Goal: Task Accomplishment & Management: Manage account settings

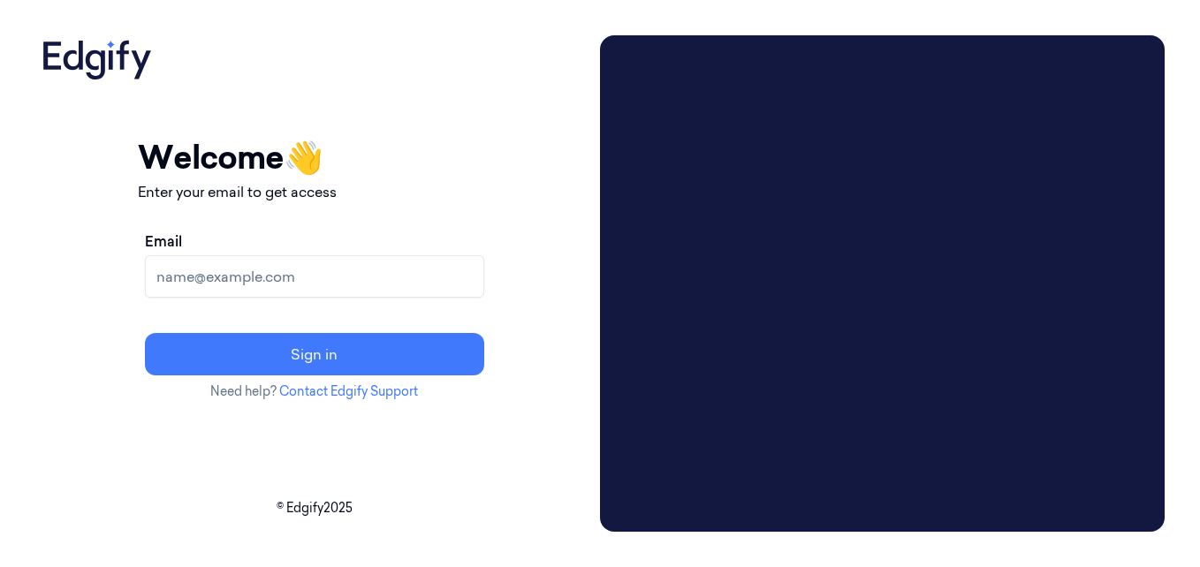
click at [315, 277] on input "Email" at bounding box center [314, 276] width 339 height 42
type input "[EMAIL_ADDRESS][DOMAIN_NAME]"
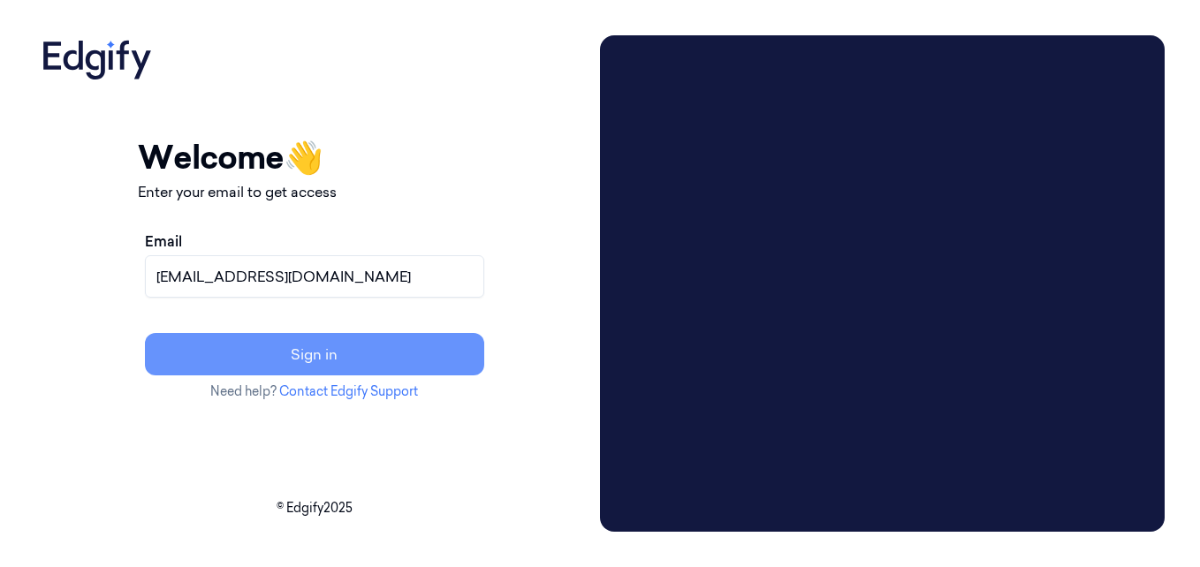
click at [347, 349] on button "Sign in" at bounding box center [314, 354] width 339 height 42
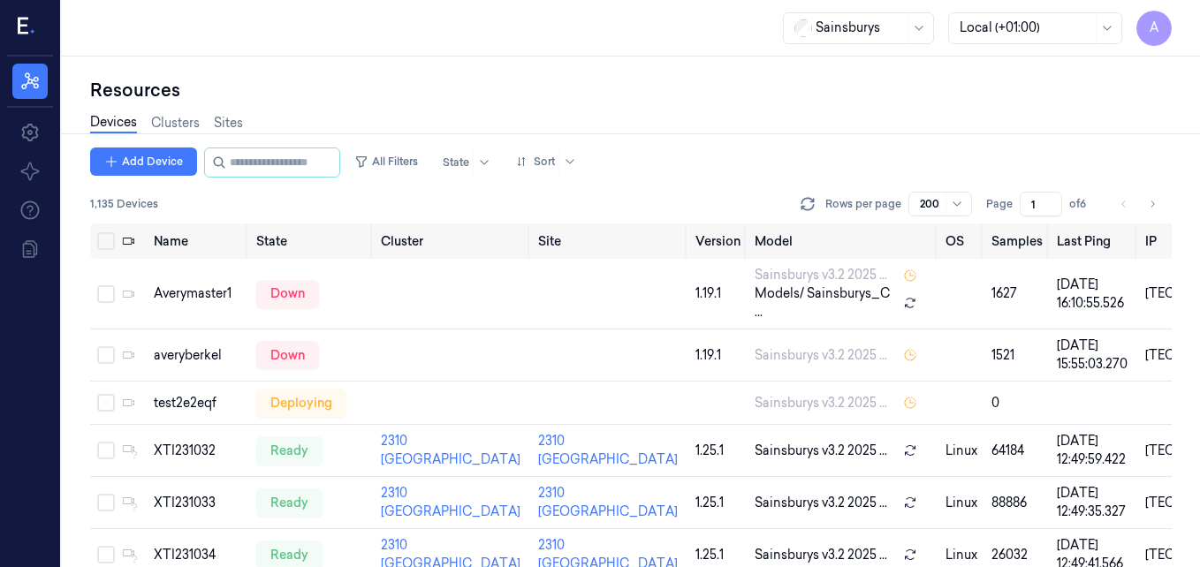
click at [1191, 318] on div "Resources Devices Clusters Sites Add Device All Filters State Sort 1,135 Device…" at bounding box center [631, 312] width 1138 height 511
click at [73, 234] on div "Resources Devices Clusters Sites Add Device All Filters State Sort 1,135 Device…" at bounding box center [631, 312] width 1138 height 511
click at [85, 300] on div "Resources Devices Clusters Sites Add Device All Filters State Sort 1,135 Device…" at bounding box center [631, 312] width 1138 height 511
click at [198, 298] on div "Averymaster1" at bounding box center [198, 294] width 88 height 19
click at [1150, 205] on icon "Go to next page" at bounding box center [1152, 204] width 11 height 14
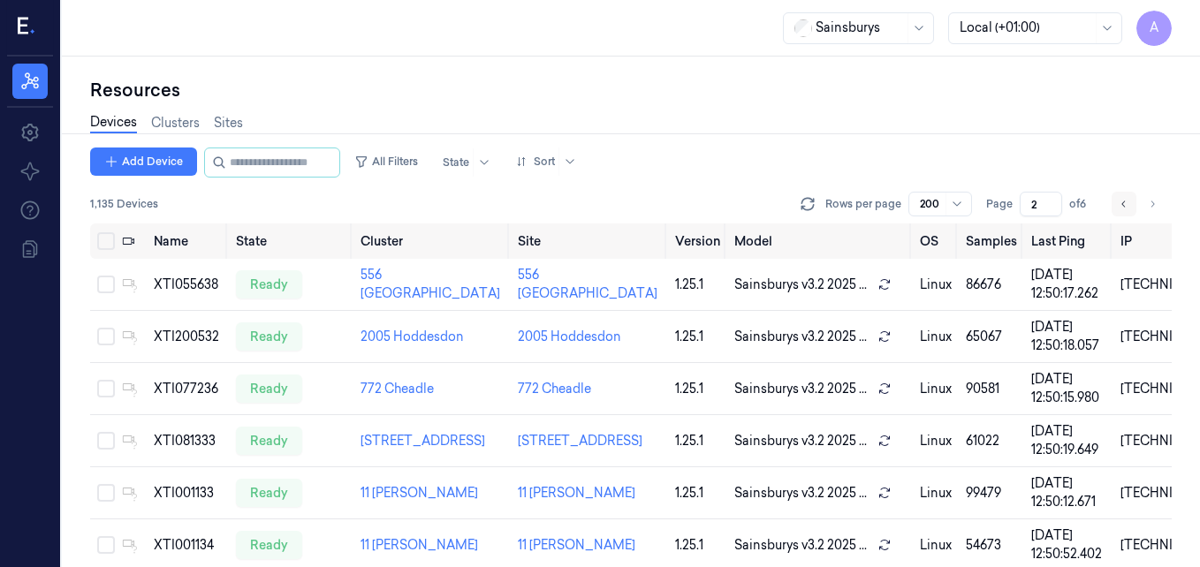
click at [1118, 201] on button "Go to previous page" at bounding box center [1124, 204] width 25 height 25
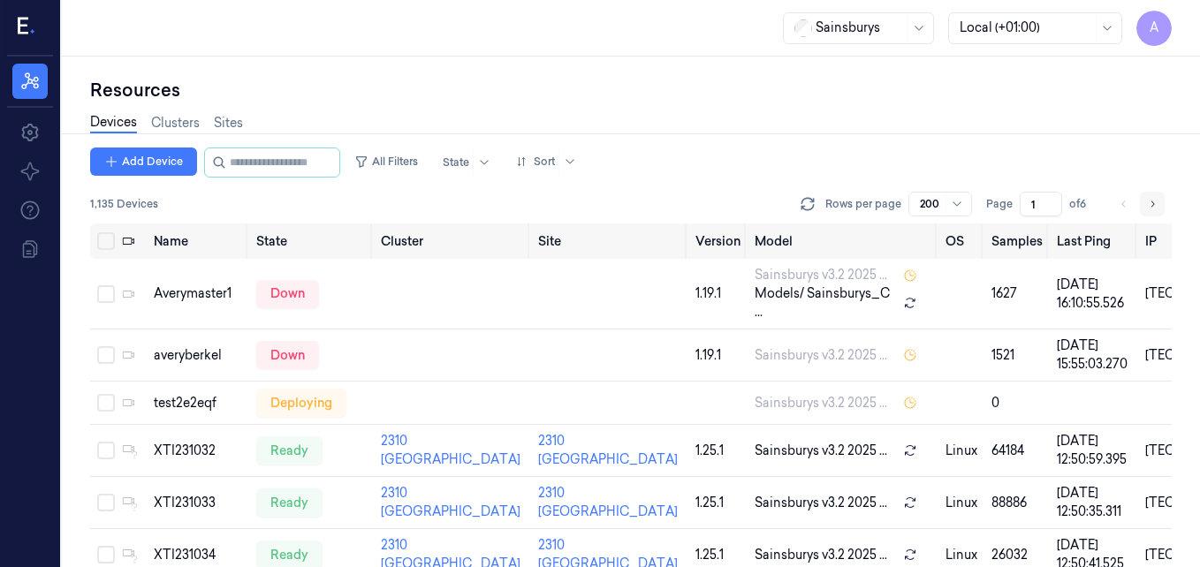
click at [1151, 207] on icon "Go to next page" at bounding box center [1153, 204] width 4 height 6
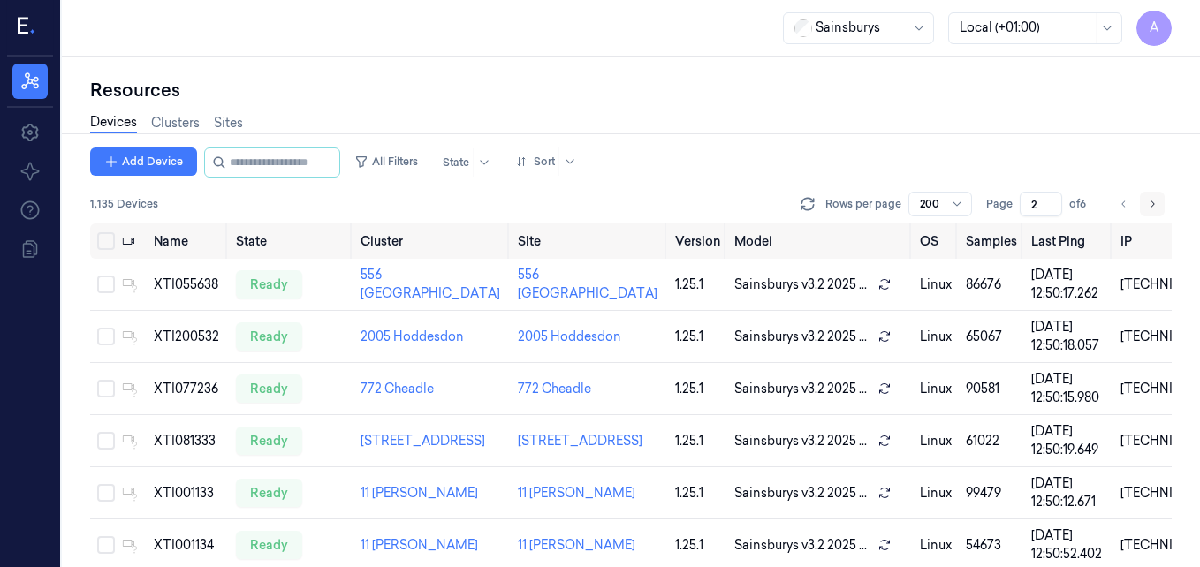
click at [1151, 207] on icon "Go to next page" at bounding box center [1153, 204] width 4 height 6
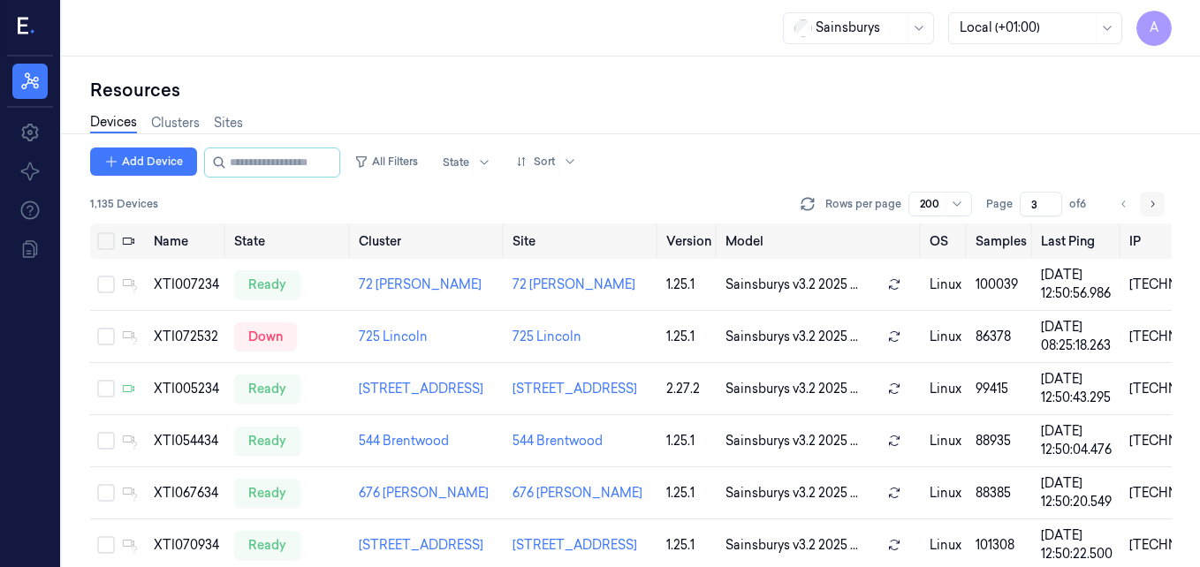
click at [1151, 207] on icon "Go to next page" at bounding box center [1153, 204] width 4 height 6
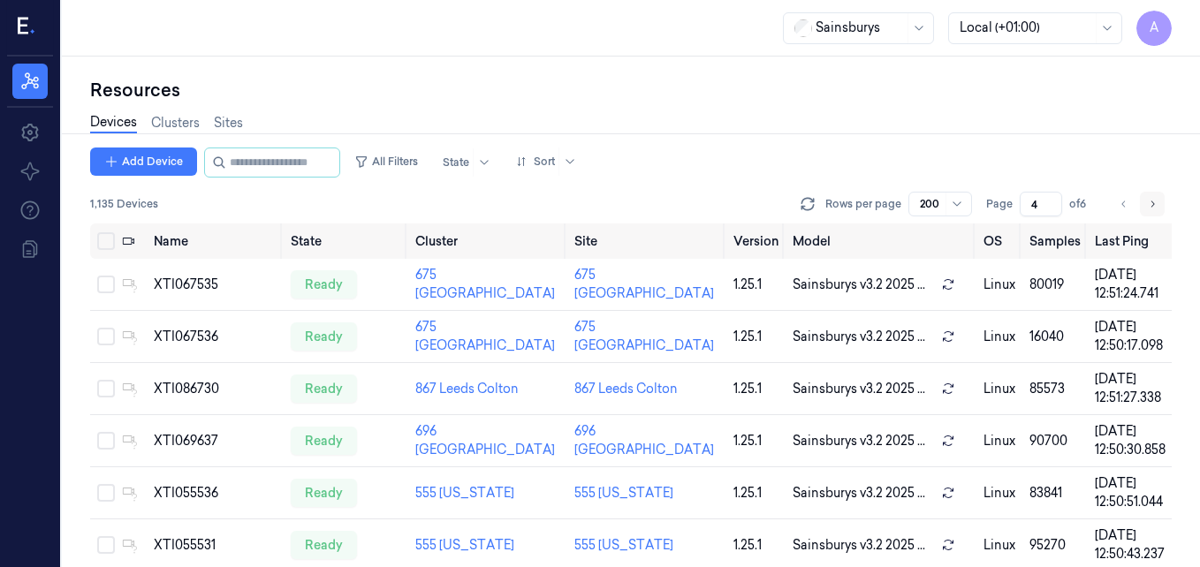
click at [1151, 207] on icon "Go to next page" at bounding box center [1153, 204] width 4 height 6
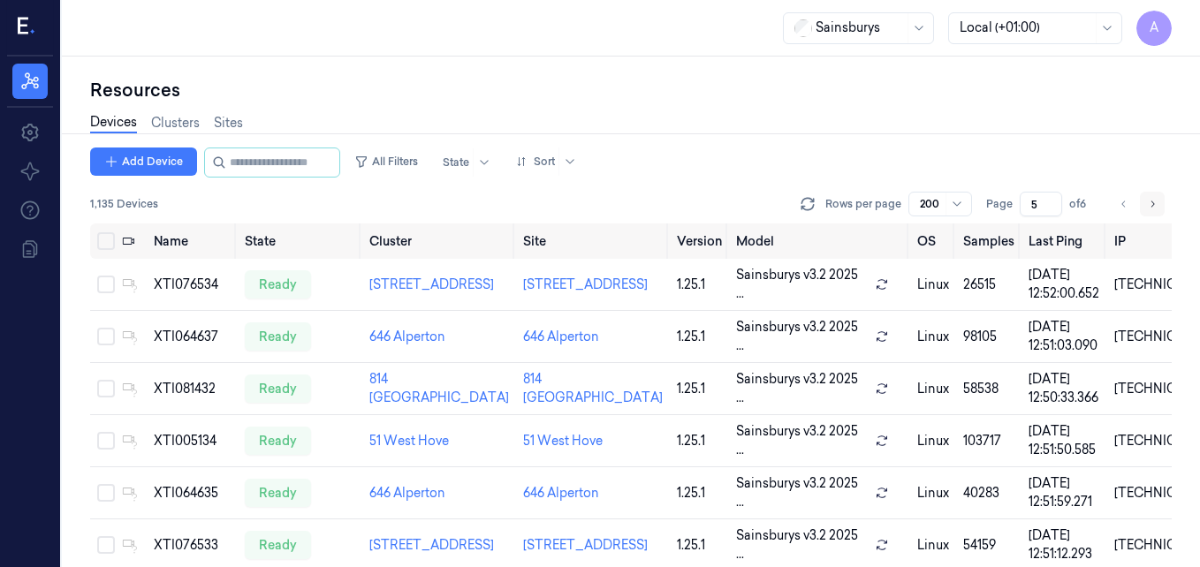
click at [1151, 207] on icon "Go to next page" at bounding box center [1153, 204] width 4 height 6
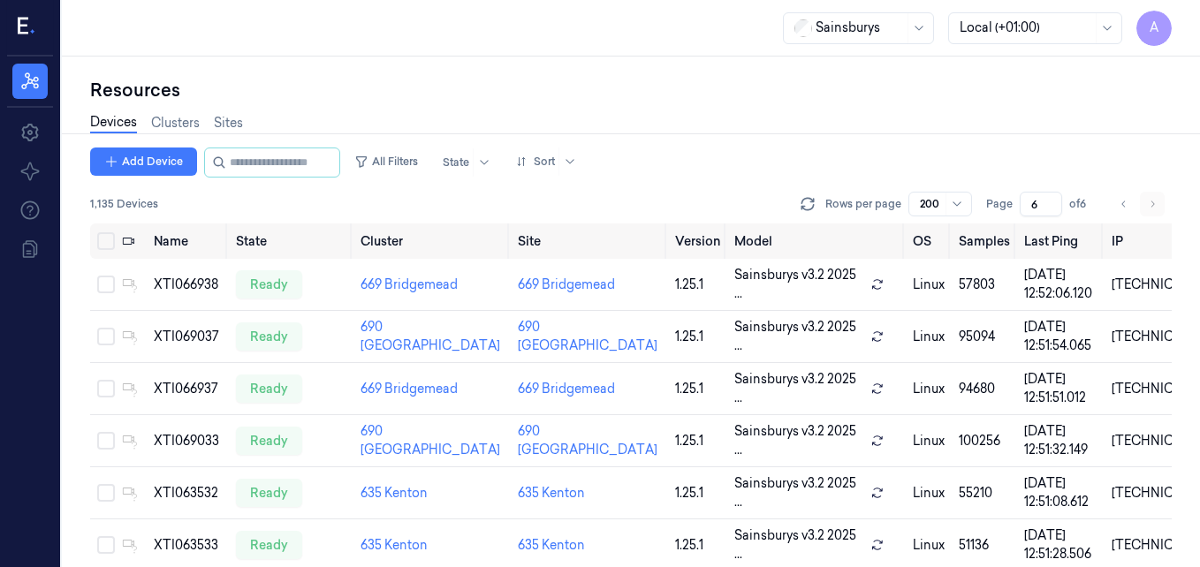
click at [1151, 207] on li "pagination" at bounding box center [1152, 204] width 25 height 25
click at [1126, 198] on icon "Go to previous page" at bounding box center [1124, 204] width 11 height 14
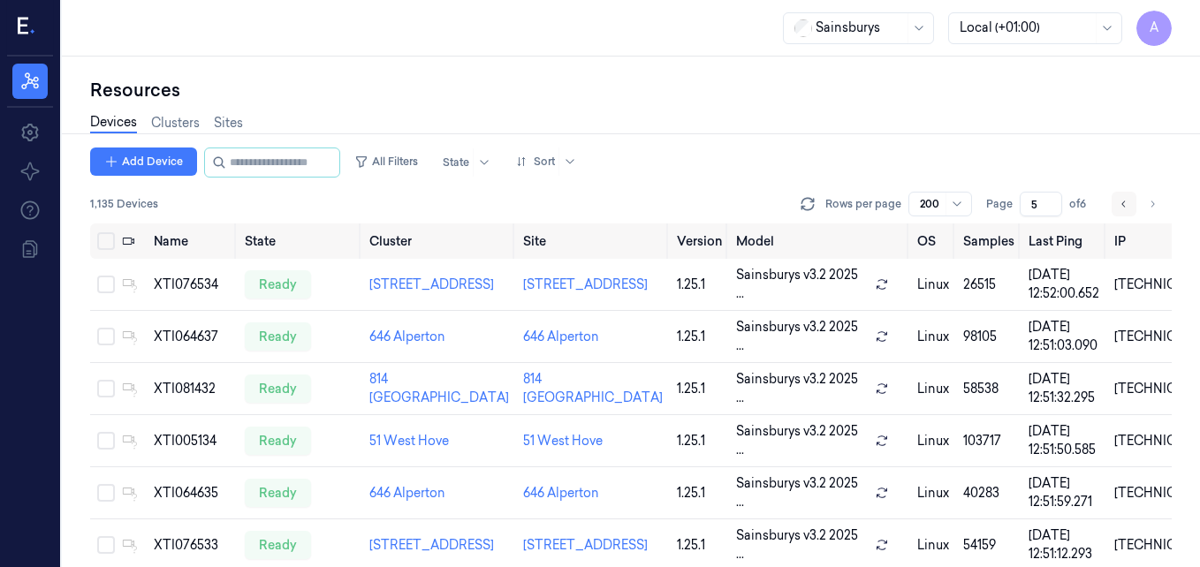
click at [1126, 198] on icon "Go to previous page" at bounding box center [1124, 204] width 11 height 14
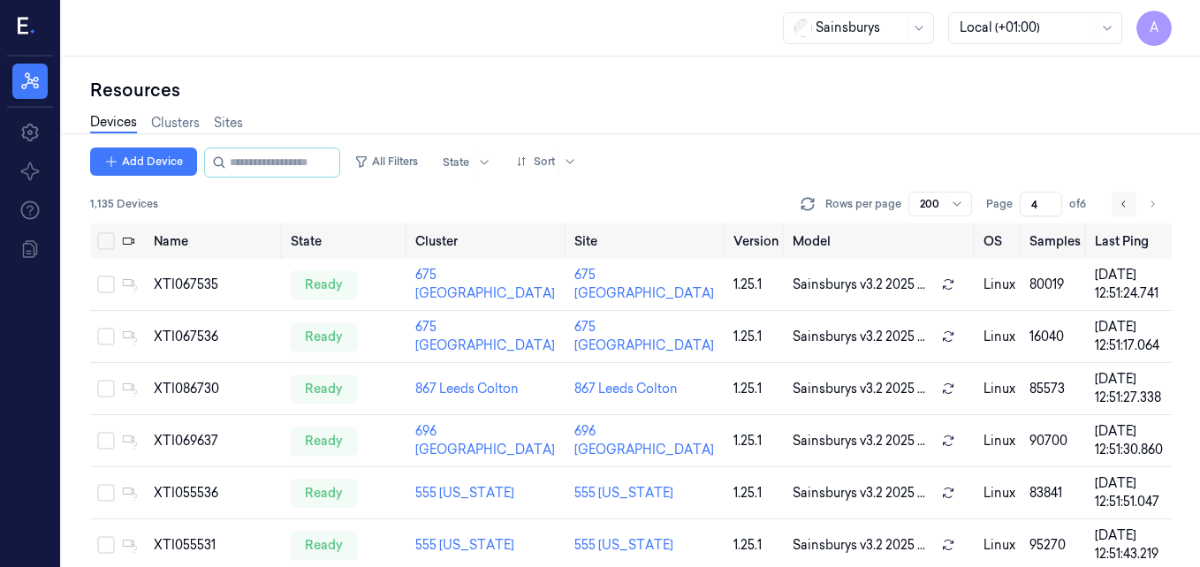
click at [1126, 198] on icon "Go to previous page" at bounding box center [1124, 204] width 11 height 14
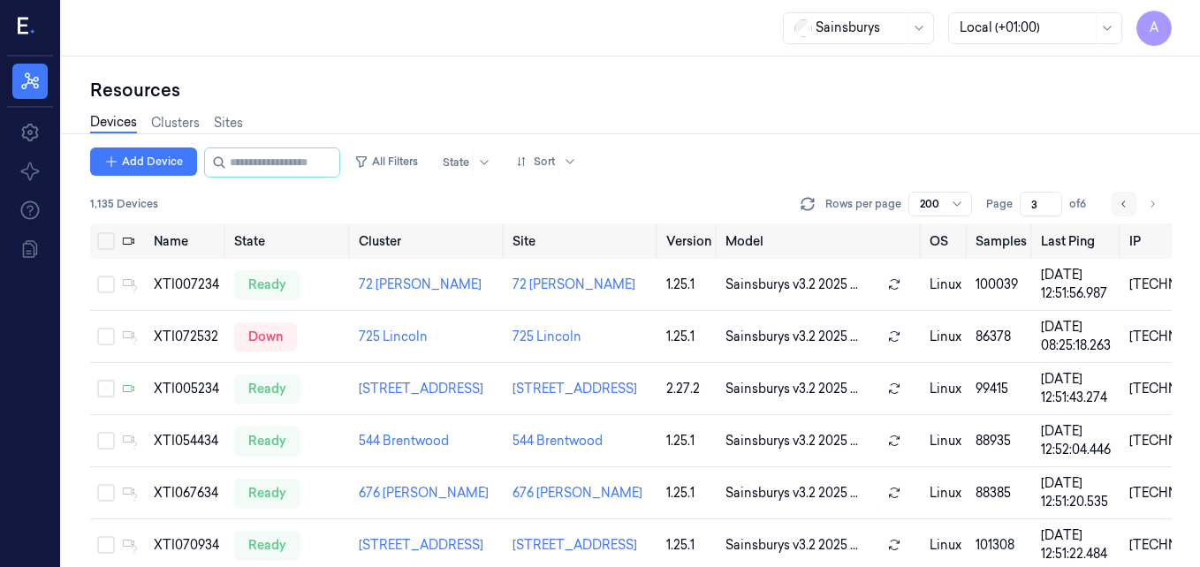
click at [1126, 198] on icon "Go to previous page" at bounding box center [1124, 204] width 11 height 14
type input "2"
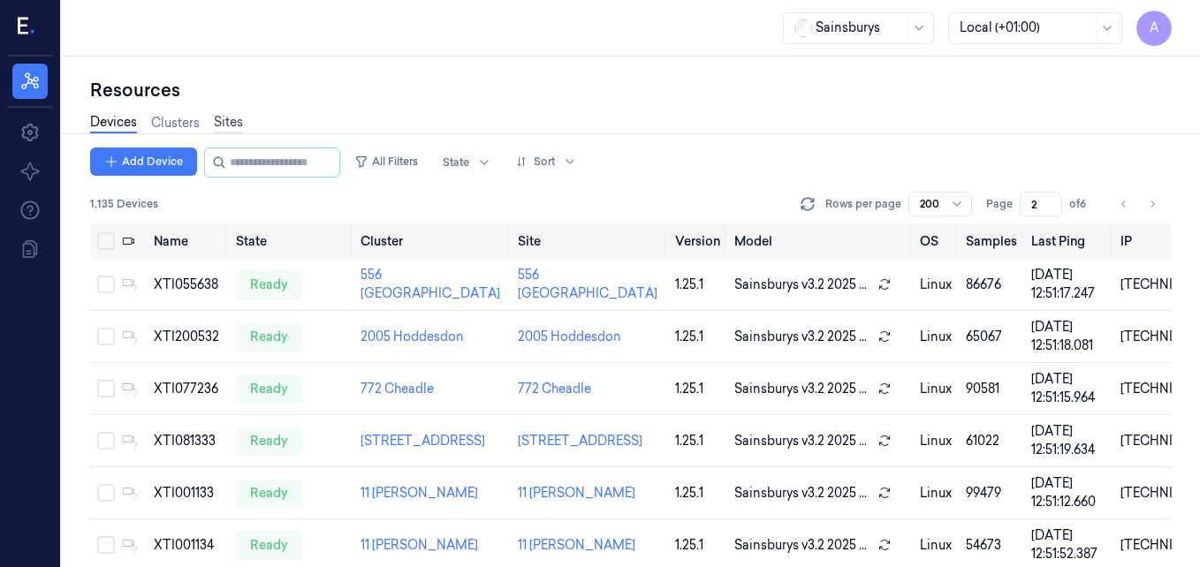
click at [226, 123] on link "Sites" at bounding box center [228, 123] width 29 height 20
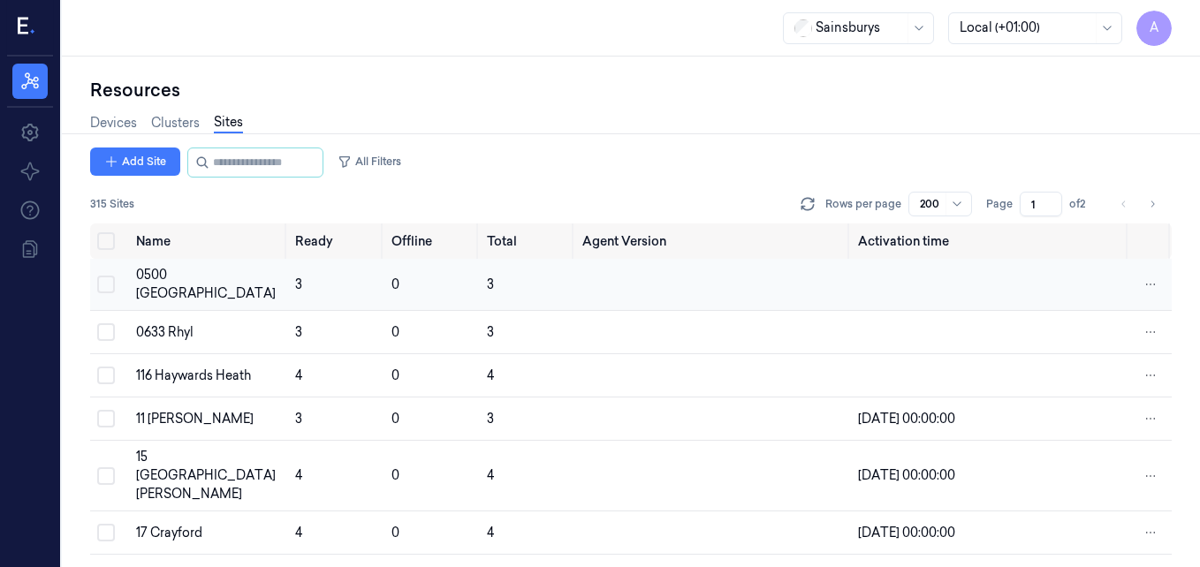
scroll to position [5, 0]
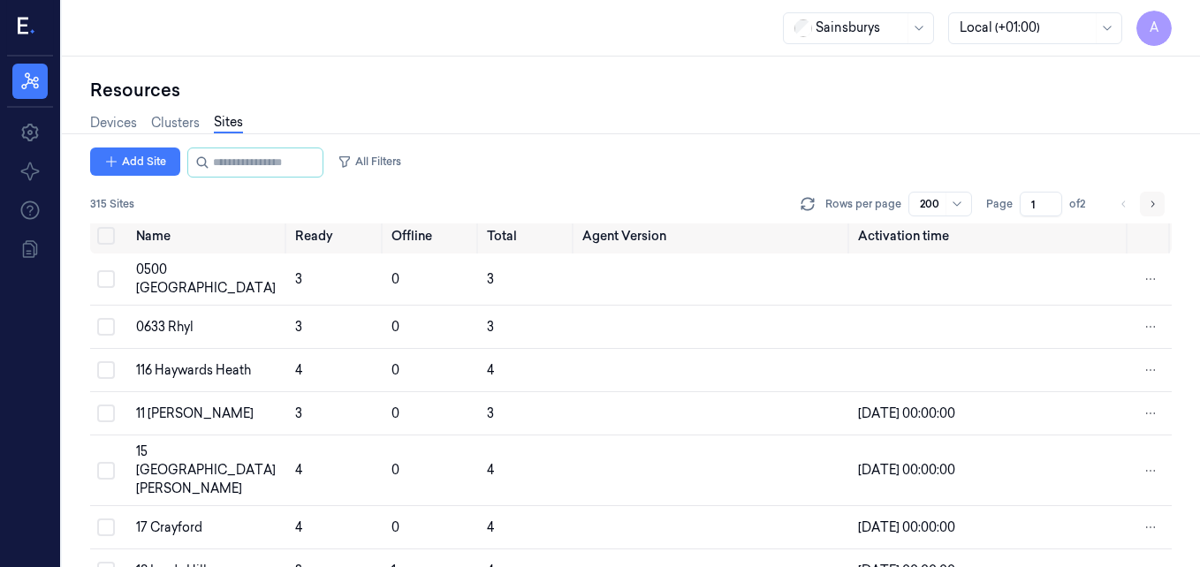
click at [1147, 201] on icon "Go to next page" at bounding box center [1152, 204] width 11 height 14
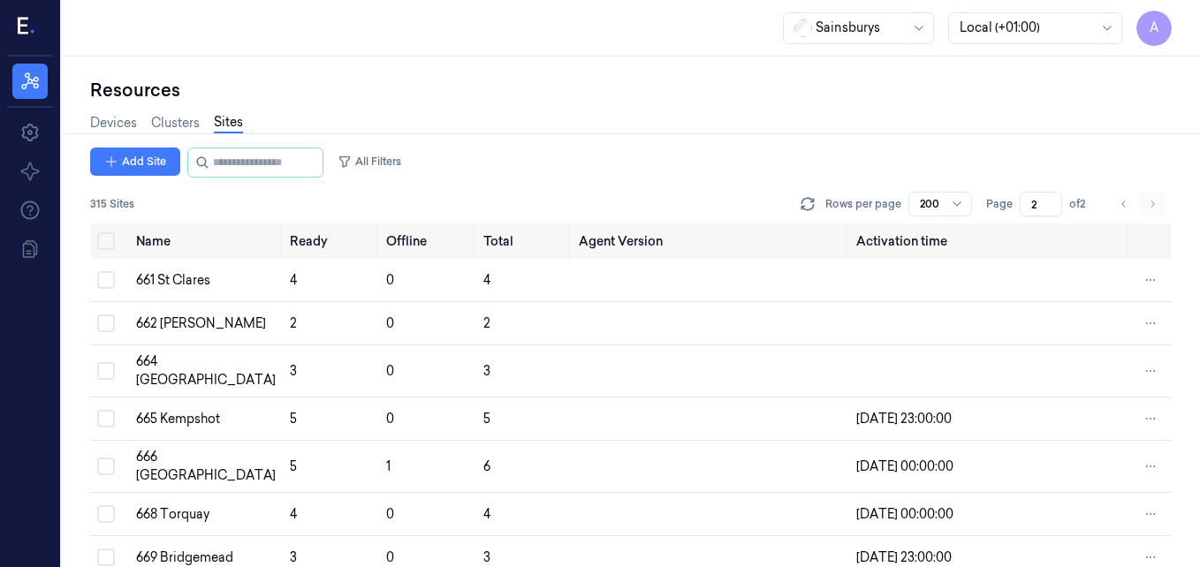
click at [1147, 201] on li "pagination" at bounding box center [1152, 204] width 25 height 25
click at [1125, 202] on icon "Go to previous page" at bounding box center [1124, 204] width 11 height 14
type input "1"
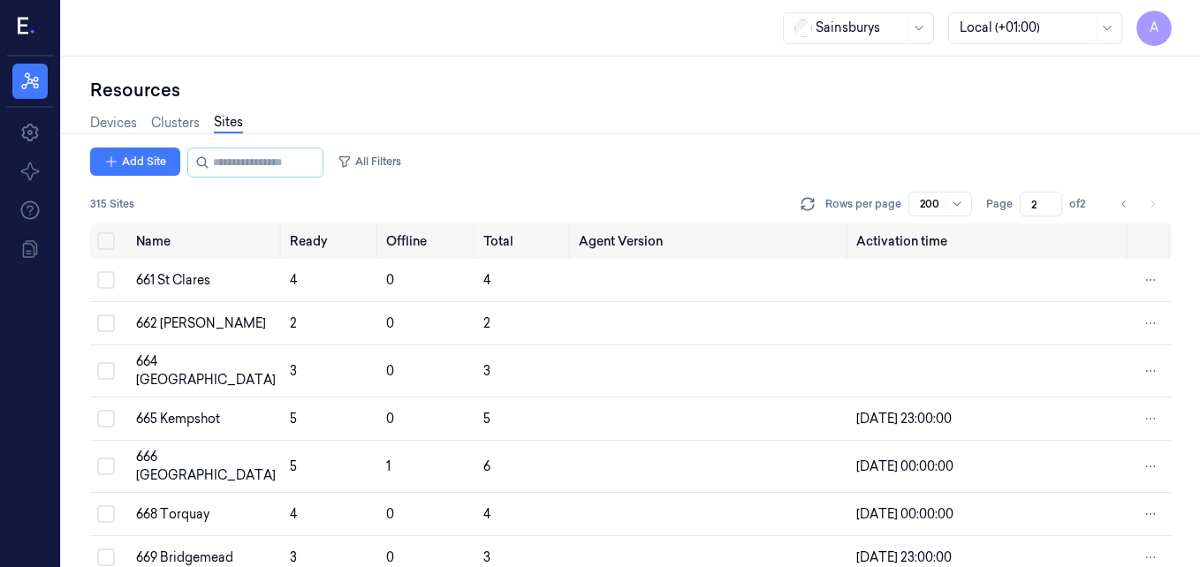
type input "1"
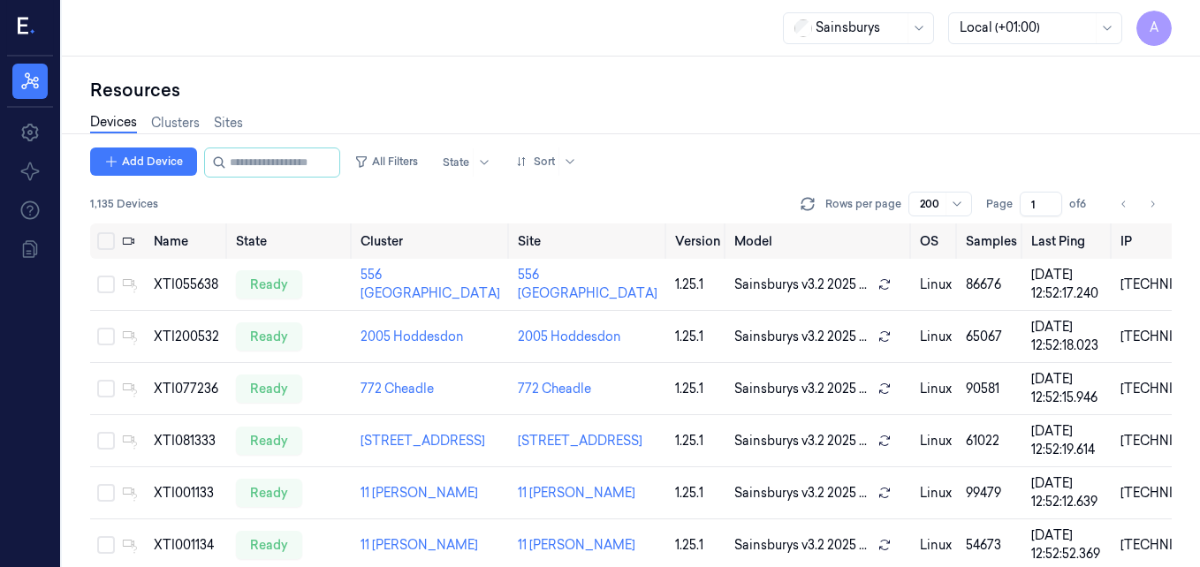
type input "2"
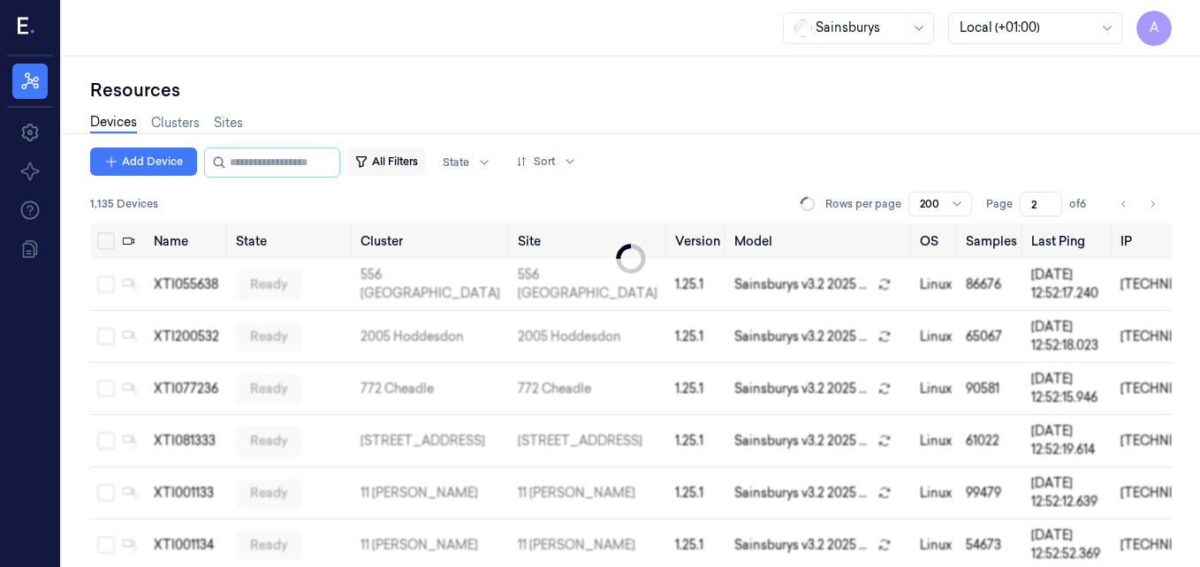
click at [421, 163] on button "All Filters" at bounding box center [386, 162] width 78 height 28
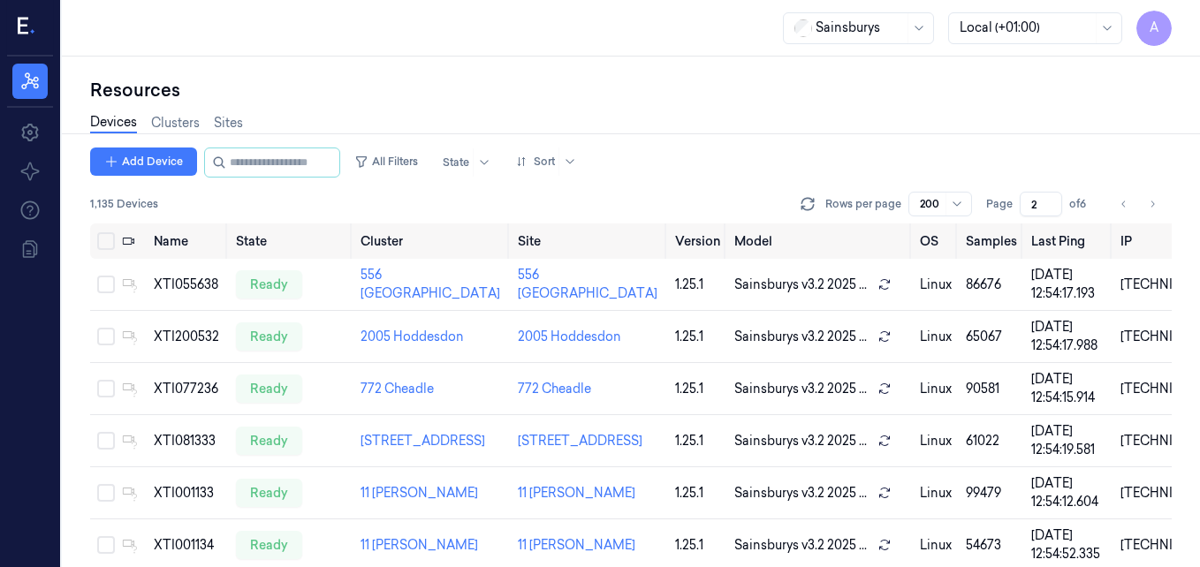
click at [421, 163] on button "All Filters" at bounding box center [386, 162] width 78 height 28
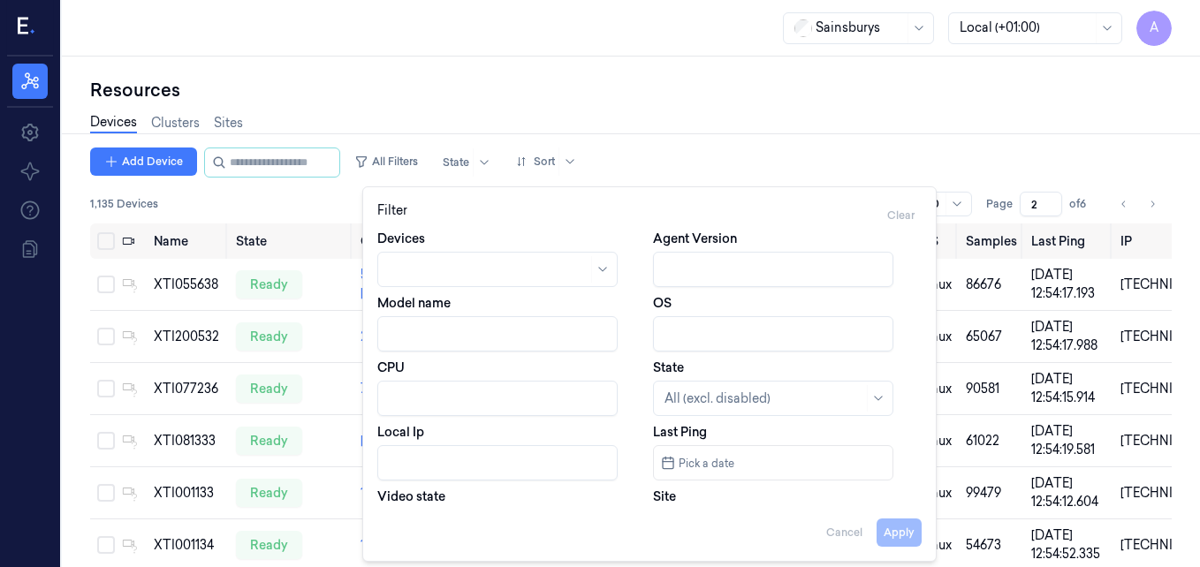
click at [454, 94] on div "Resources" at bounding box center [631, 90] width 1082 height 25
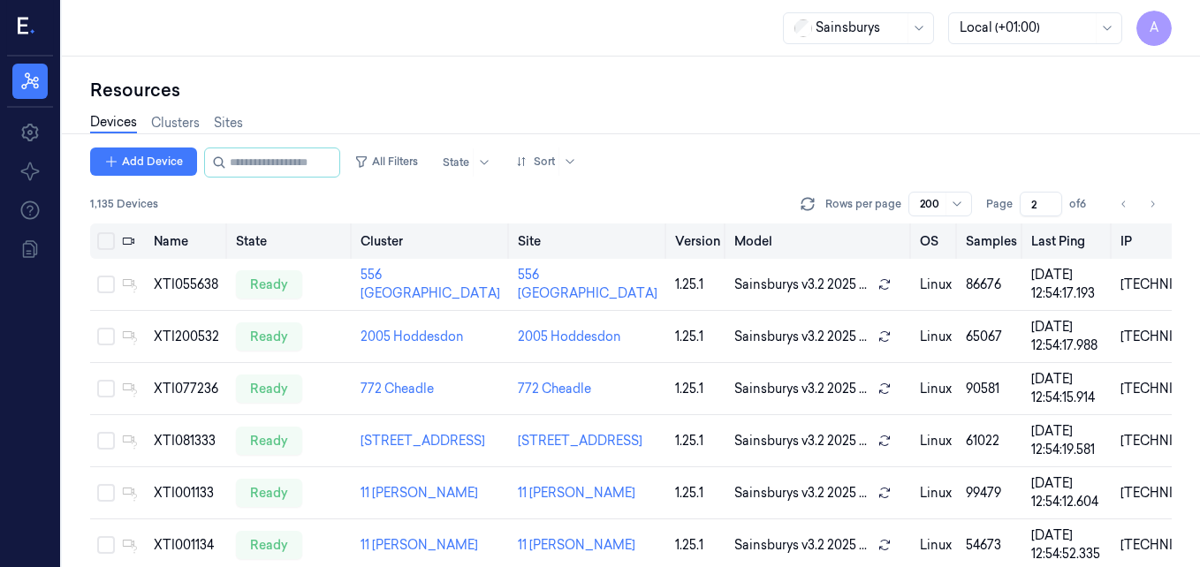
click at [171, 242] on th "Name" at bounding box center [188, 241] width 82 height 35
drag, startPoint x: 175, startPoint y: 231, endPoint x: 156, endPoint y: 243, distance: 23.0
click at [156, 243] on th "Name" at bounding box center [188, 241] width 82 height 35
drag, startPoint x: 156, startPoint y: 243, endPoint x: 102, endPoint y: 240, distance: 53.1
click at [102, 240] on button "Select all" at bounding box center [106, 241] width 18 height 18
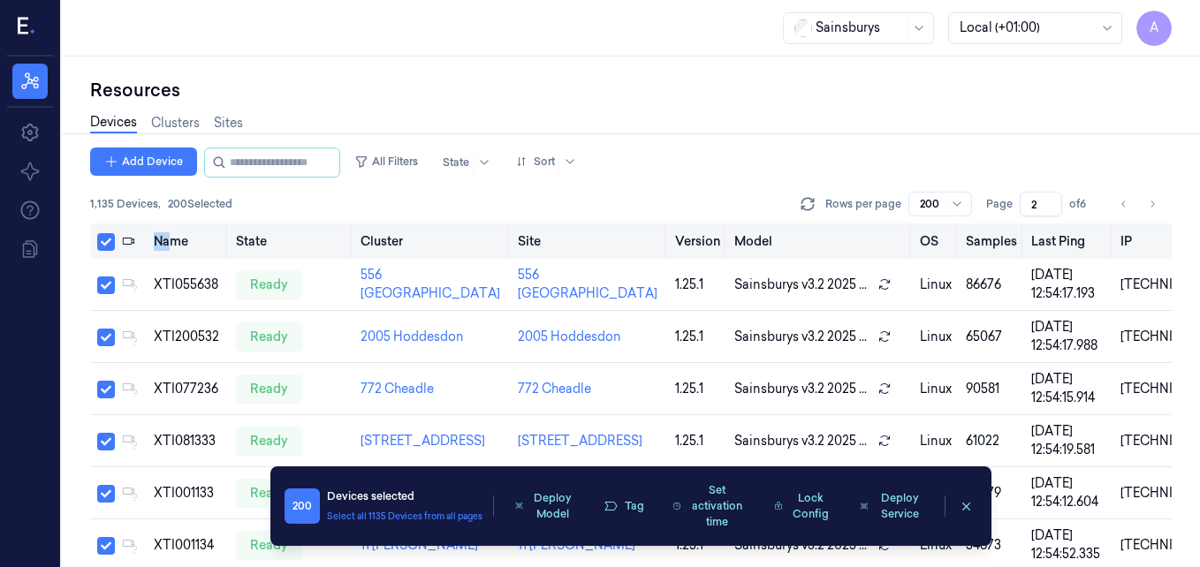
click at [102, 240] on button "Select all" at bounding box center [106, 242] width 18 height 18
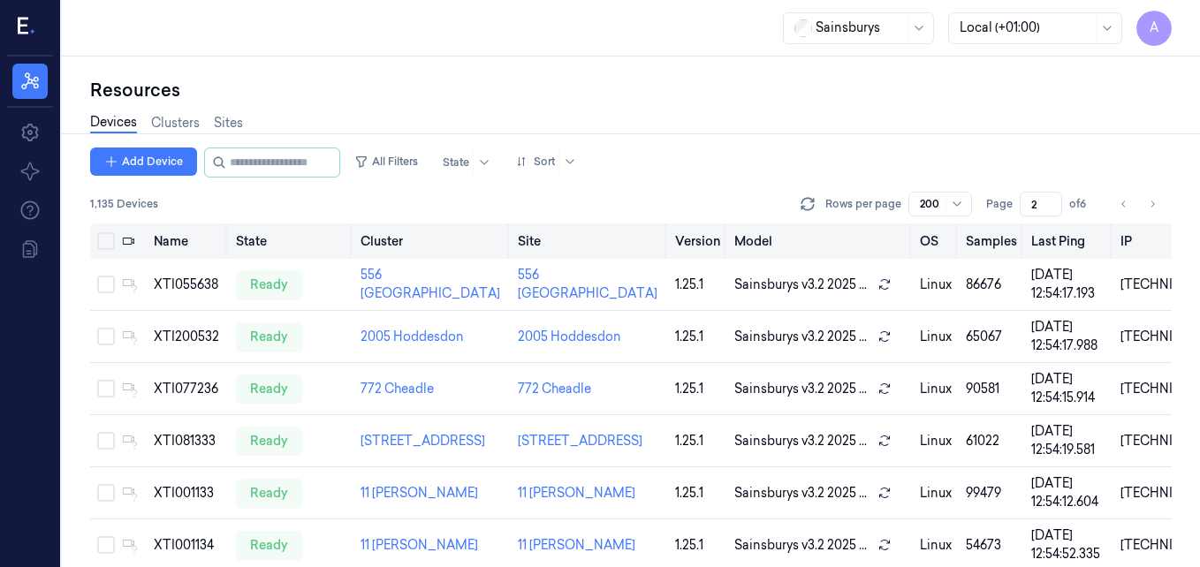
click at [129, 239] on icon at bounding box center [128, 241] width 12 height 12
click at [421, 222] on div "Add Device All Filters State Sort 1,135 Devices Rows per page 200 Page 2 of 6" at bounding box center [631, 186] width 1082 height 76
click at [275, 168] on input "string" at bounding box center [283, 162] width 106 height 28
click at [275, 169] on input "string" at bounding box center [283, 162] width 106 height 28
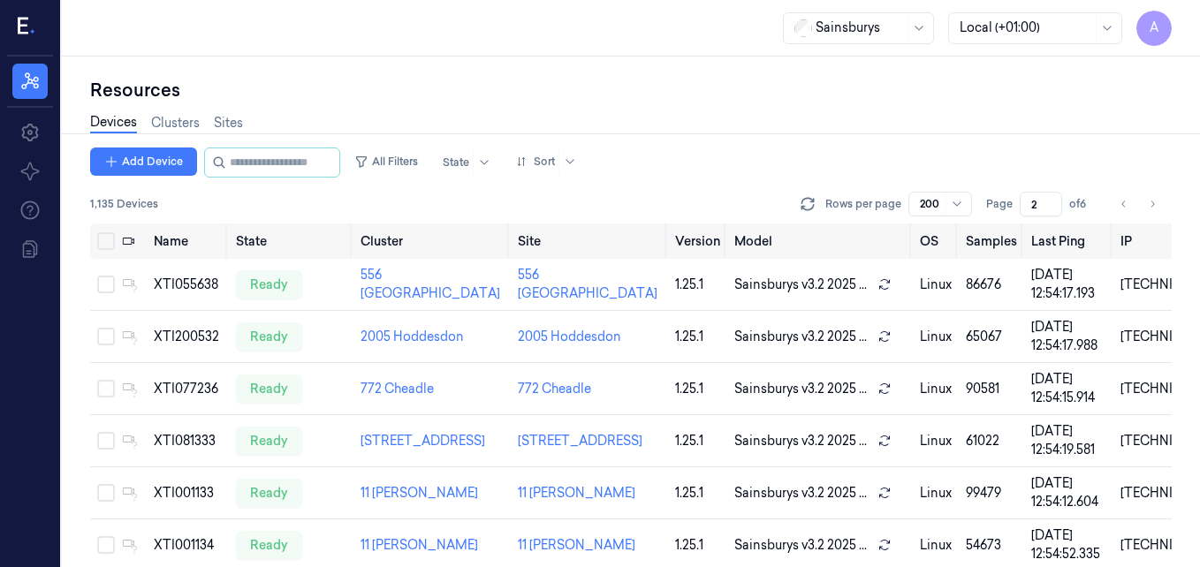
click at [285, 199] on div "1,135 Devices Rows per page 200 Page 2 of 6" at bounding box center [631, 204] width 1082 height 25
click at [291, 159] on input "string" at bounding box center [283, 162] width 106 height 28
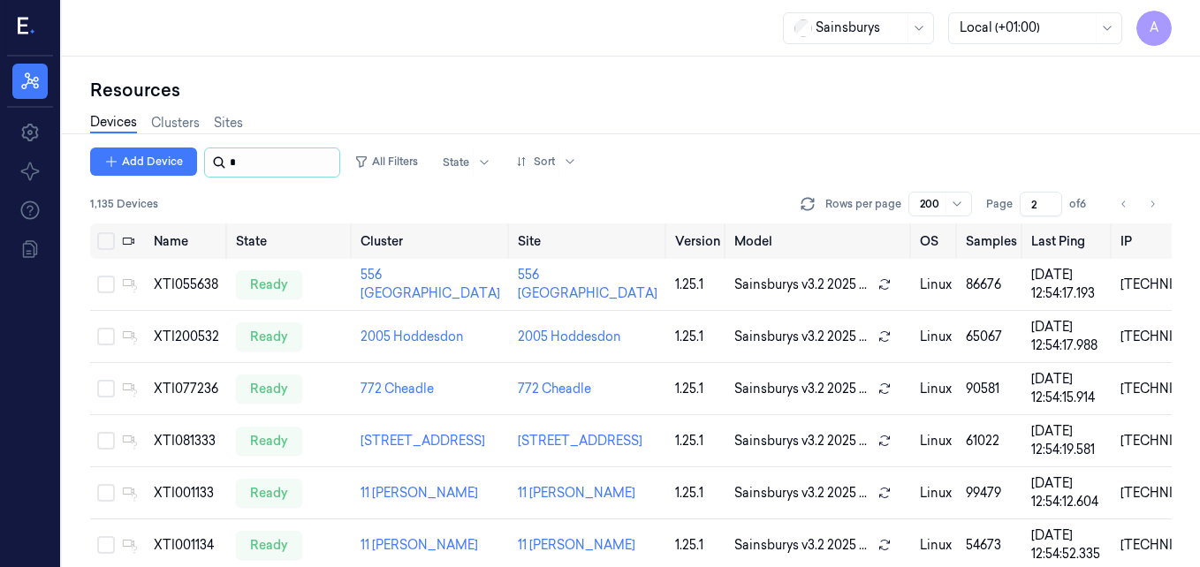
type input "*"
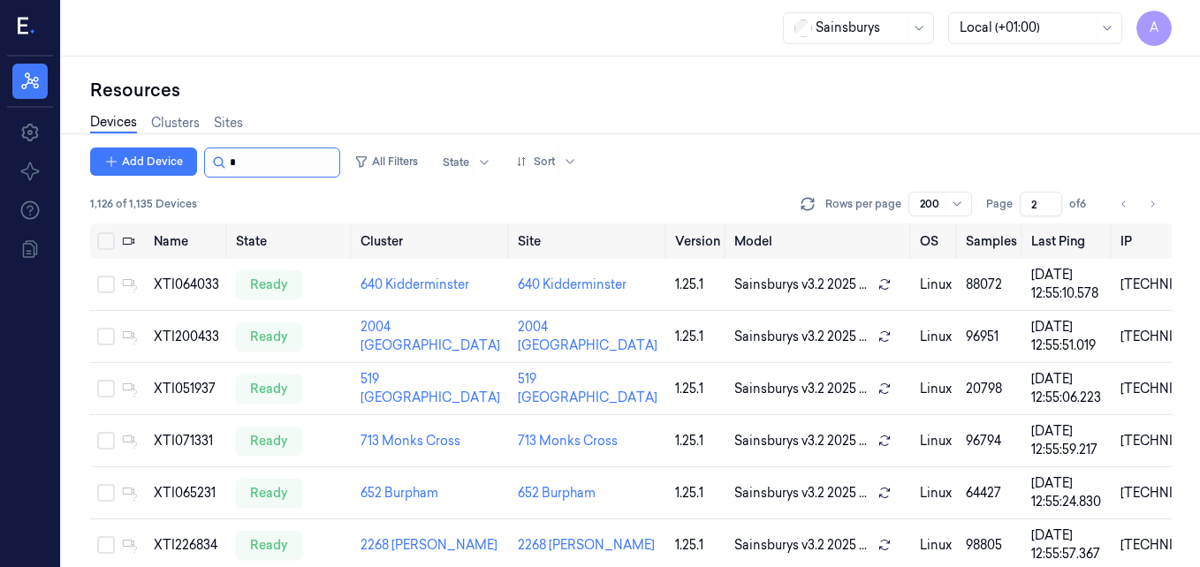
click at [245, 174] on div at bounding box center [272, 163] width 136 height 30
click at [241, 167] on input "string" at bounding box center [283, 162] width 106 height 28
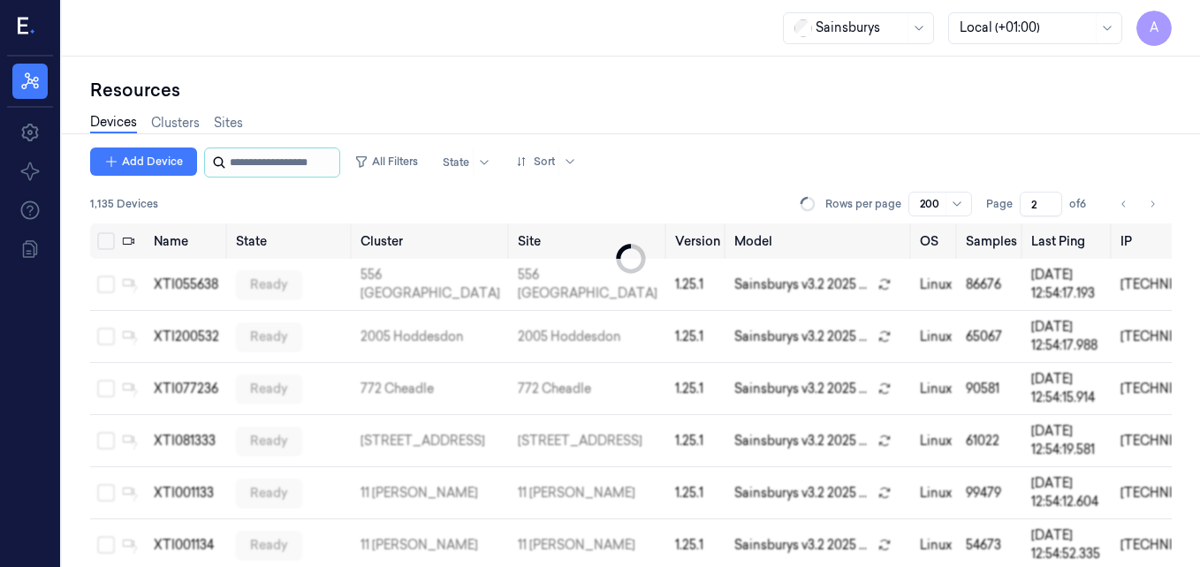
type input "*"
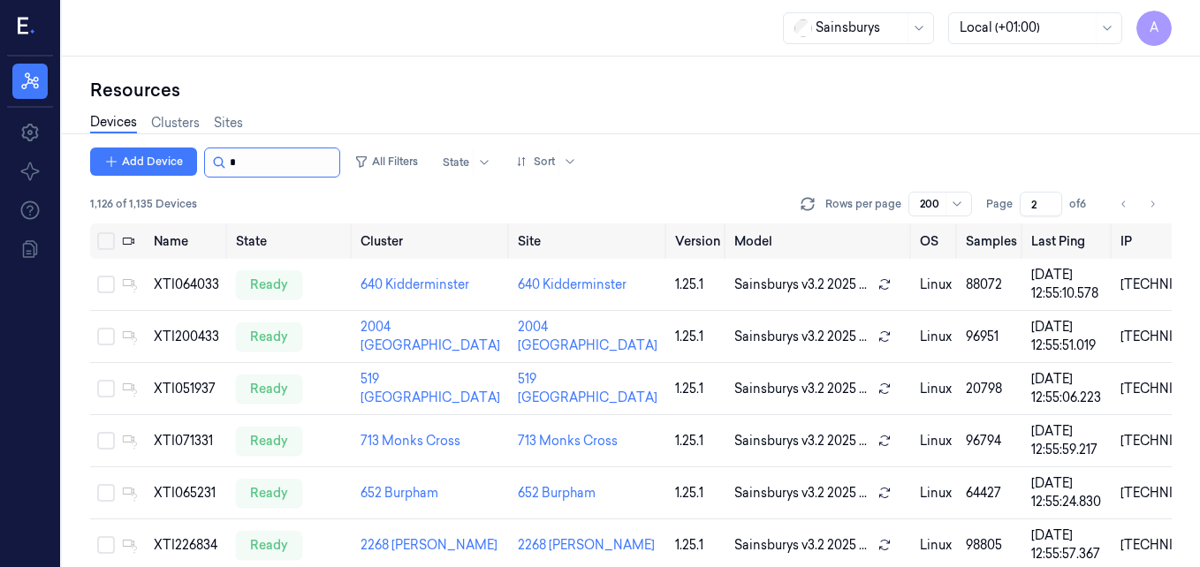
click at [253, 159] on input "string" at bounding box center [283, 162] width 106 height 28
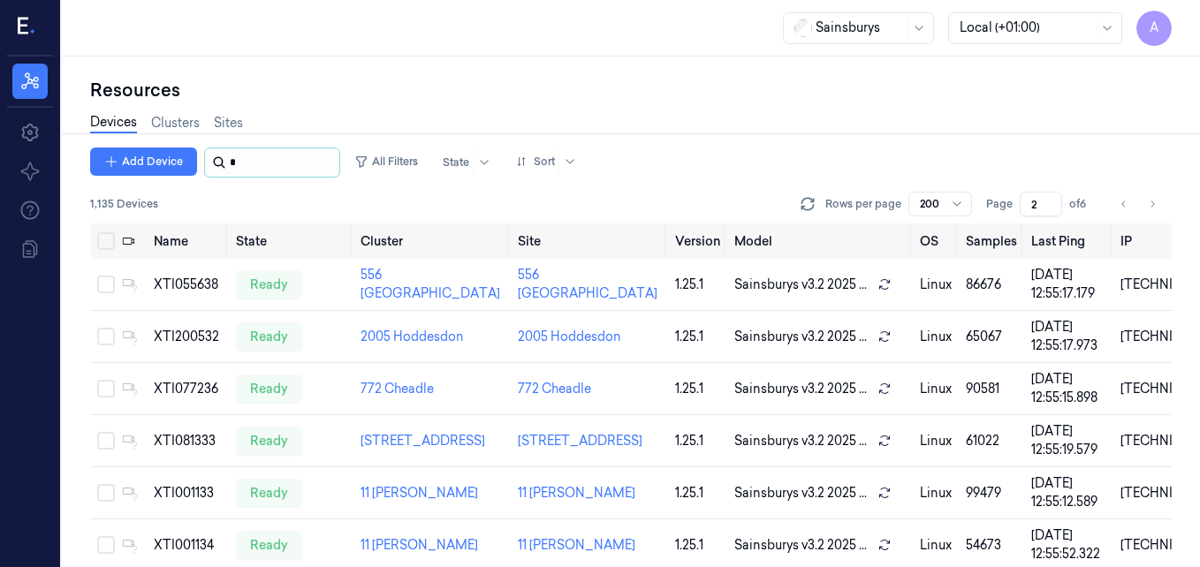
type input "*"
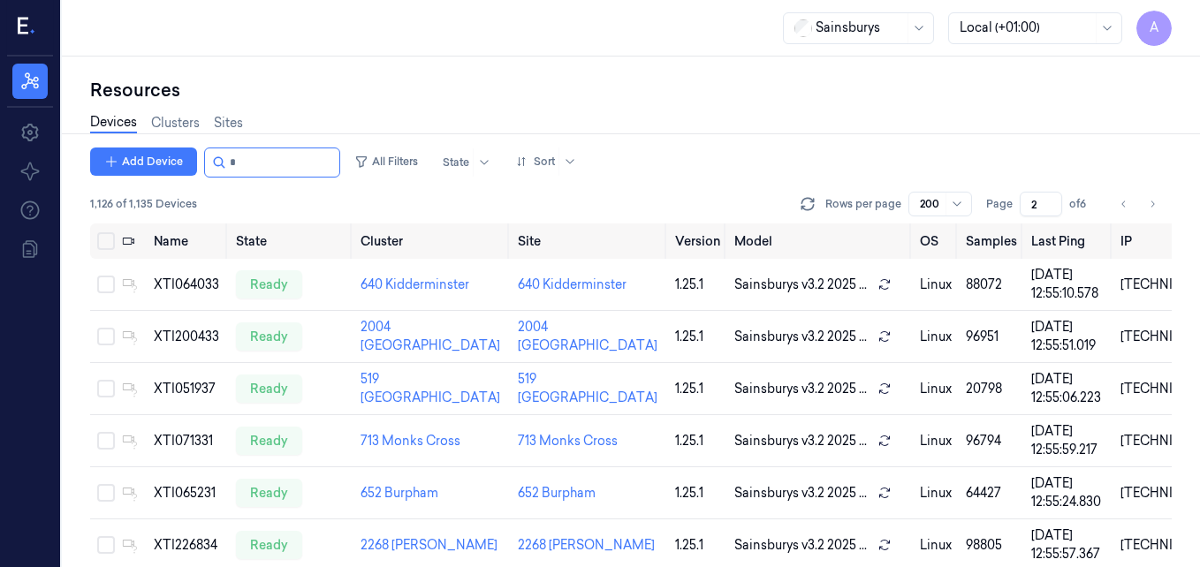
click at [296, 122] on div "Devices Clusters Sites" at bounding box center [631, 124] width 1082 height 45
click at [245, 163] on input "string" at bounding box center [283, 162] width 106 height 28
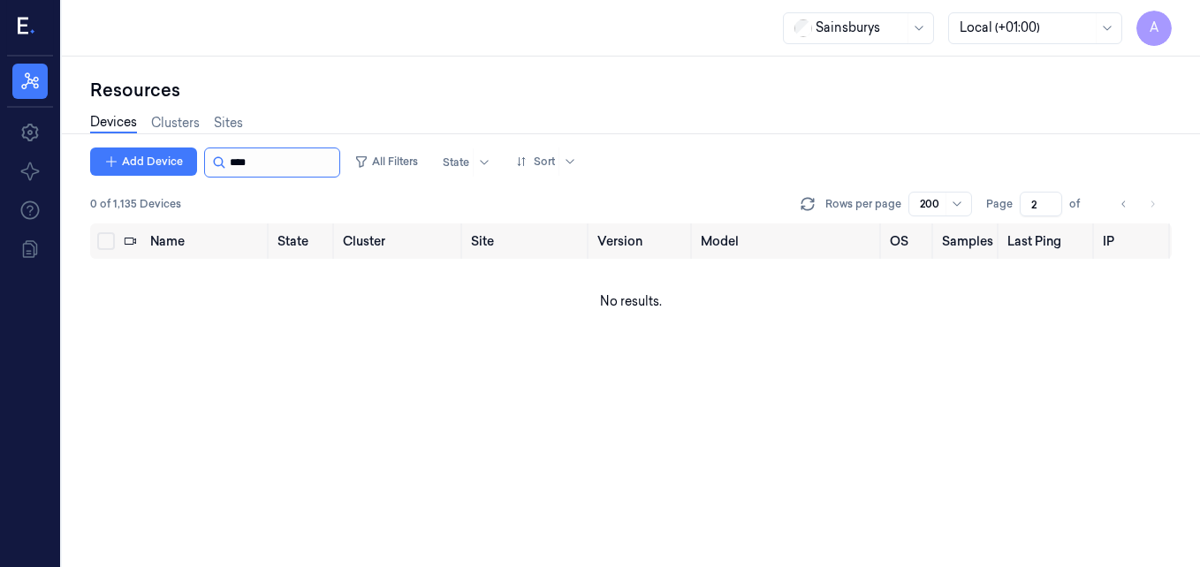
click at [271, 169] on input "string" at bounding box center [283, 162] width 106 height 28
click at [254, 163] on input "string" at bounding box center [283, 162] width 106 height 28
type input "*"
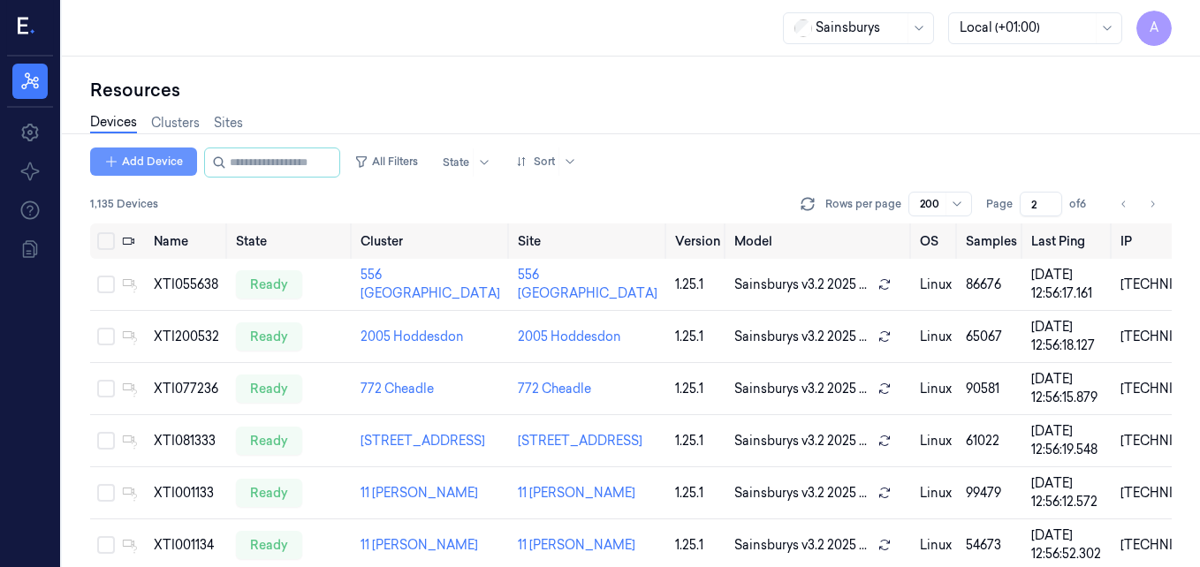
click at [178, 162] on button "Add Device" at bounding box center [143, 162] width 107 height 28
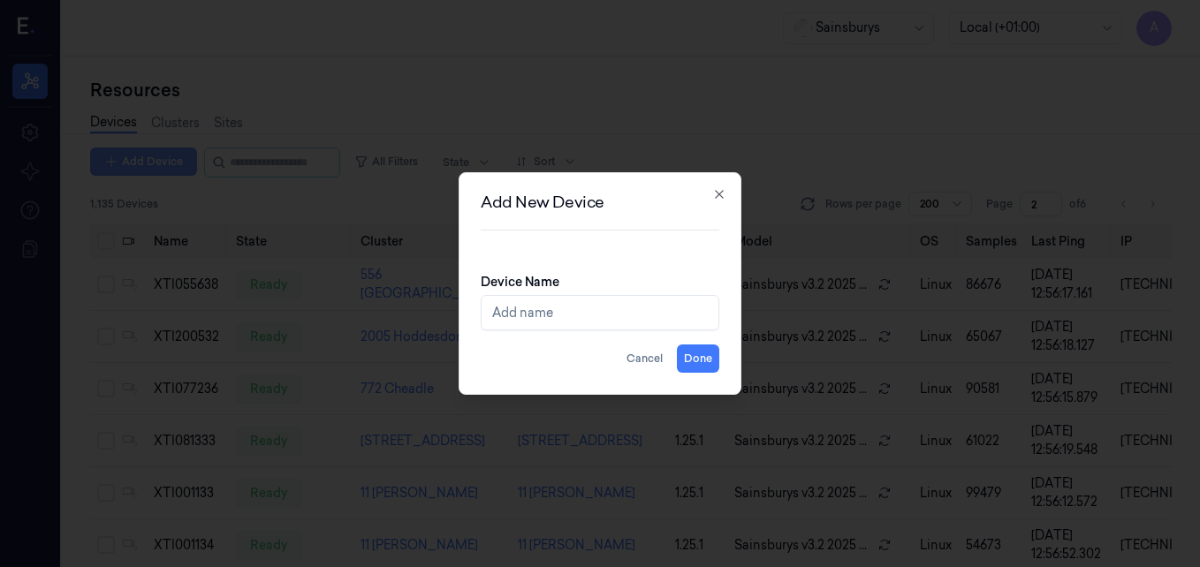
click at [178, 162] on div at bounding box center [600, 283] width 1200 height 567
click at [721, 193] on icon "button" at bounding box center [719, 194] width 8 height 8
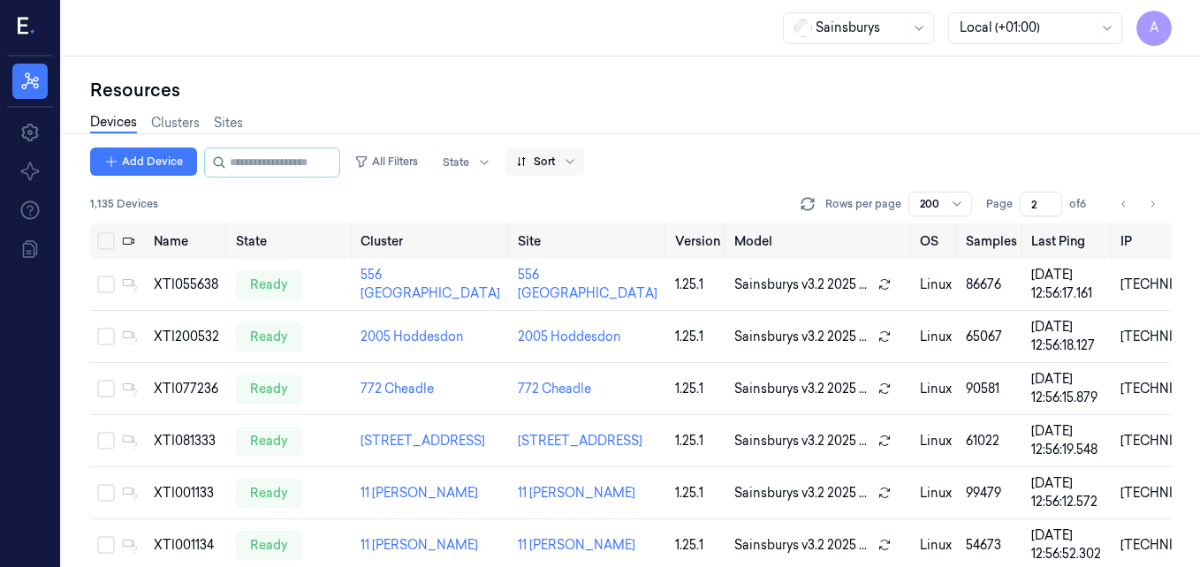
click at [555, 167] on div at bounding box center [535, 162] width 39 height 16
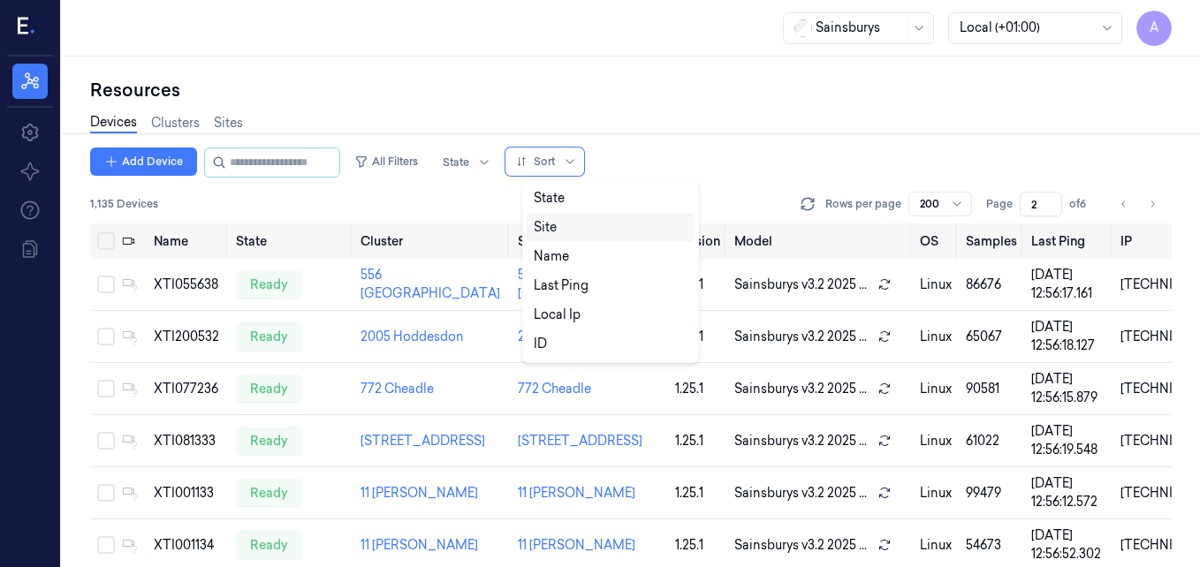
click at [566, 224] on div "Site" at bounding box center [611, 227] width 154 height 19
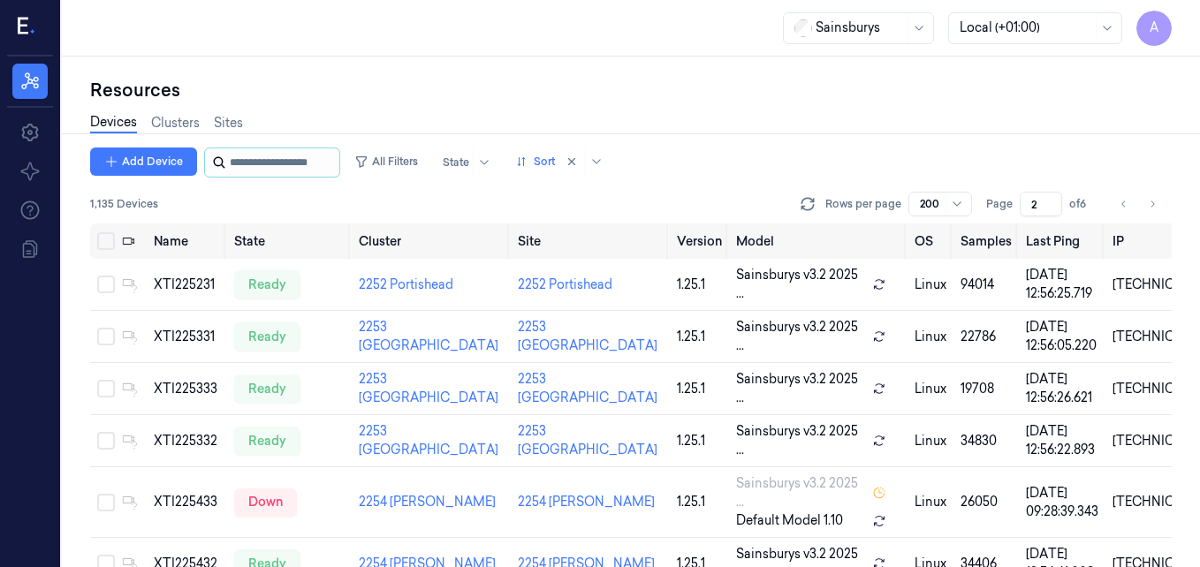
click at [237, 162] on input "string" at bounding box center [283, 162] width 106 height 28
click at [255, 167] on input "string" at bounding box center [283, 162] width 106 height 28
click at [245, 162] on input "string" at bounding box center [283, 162] width 106 height 28
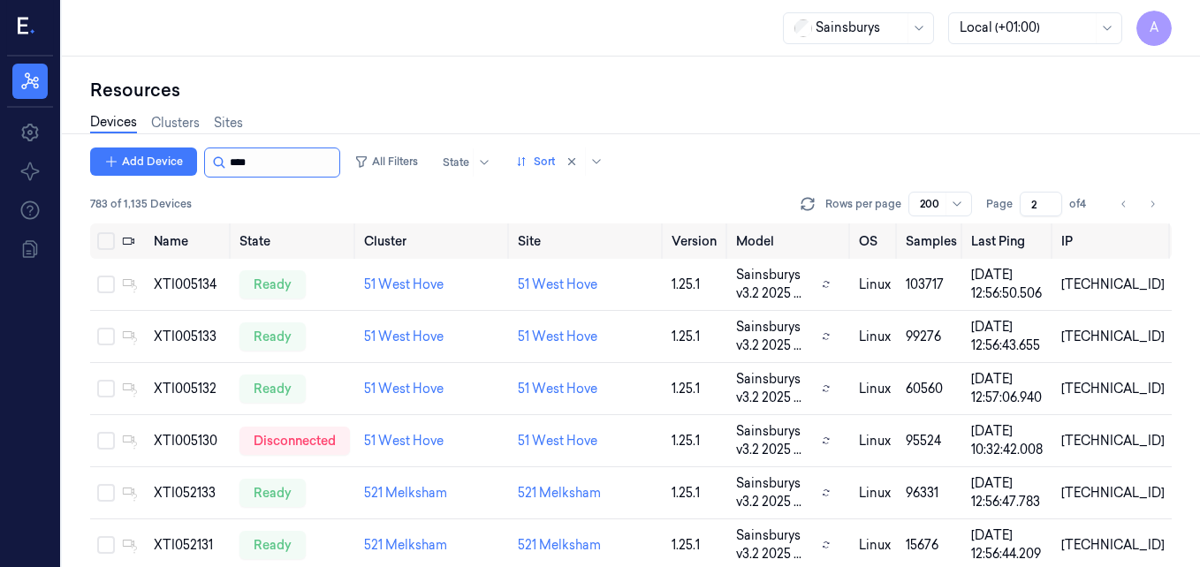
click at [256, 161] on input "string" at bounding box center [283, 162] width 106 height 28
type input "*****"
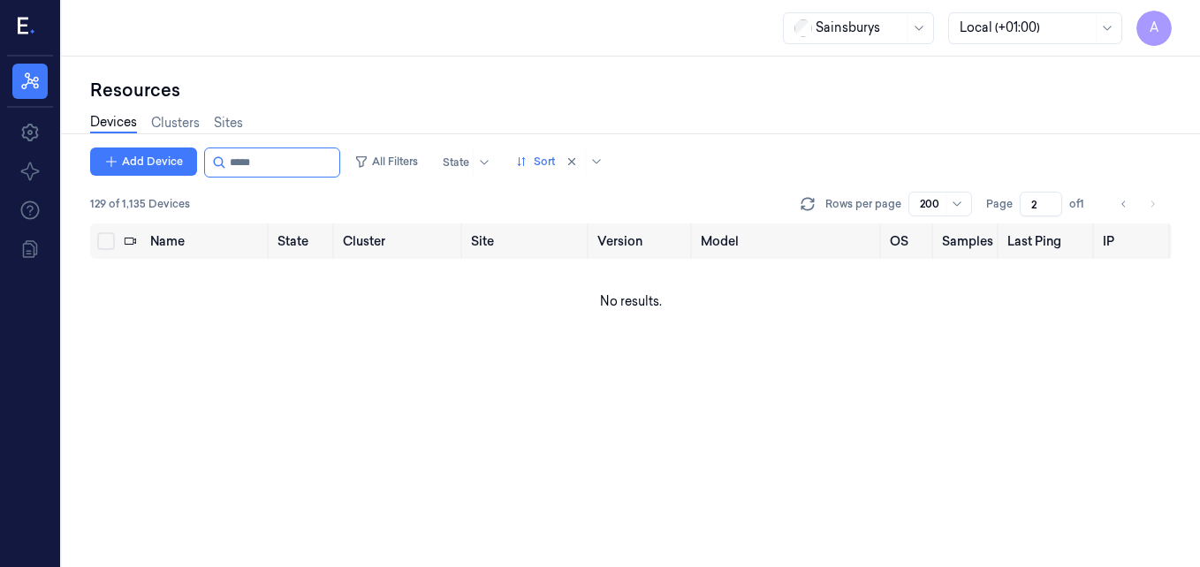
click at [334, 122] on div "Devices Clusters Sites" at bounding box center [631, 124] width 1082 height 45
click at [357, 110] on div "Devices Clusters Sites" at bounding box center [631, 124] width 1082 height 45
click at [34, 130] on icon at bounding box center [29, 132] width 21 height 21
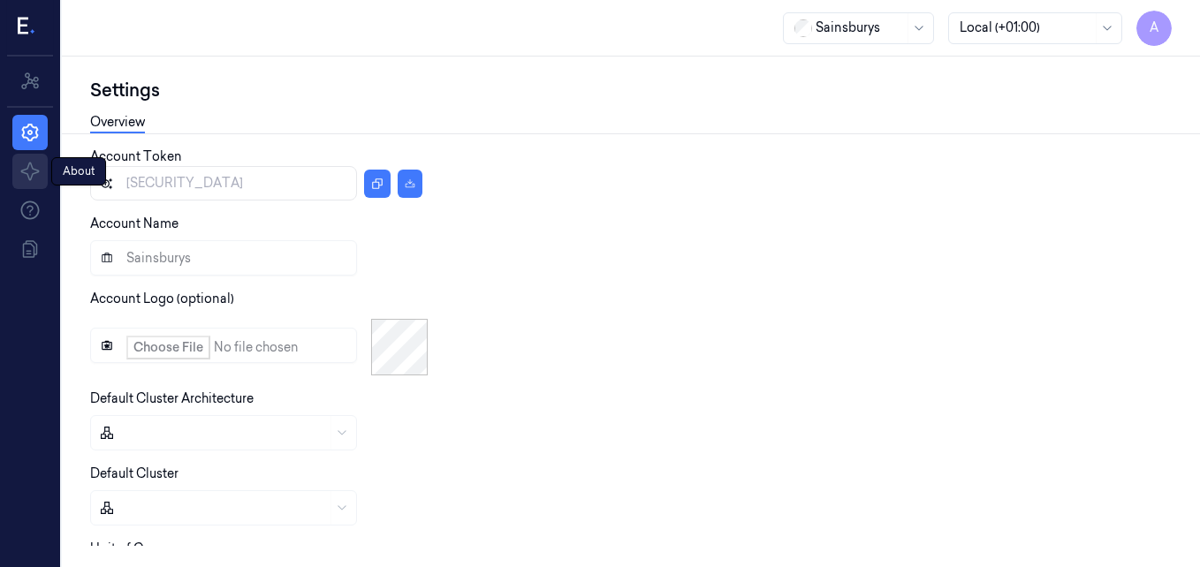
click at [26, 167] on icon at bounding box center [29, 171] width 21 height 21
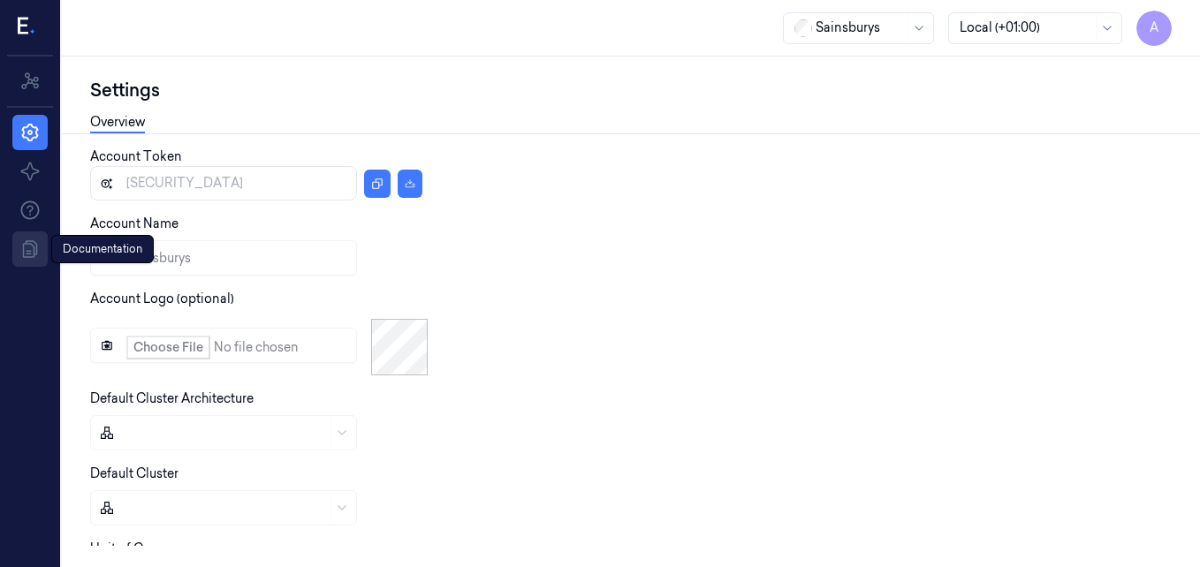
click at [37, 239] on icon at bounding box center [29, 249] width 21 height 21
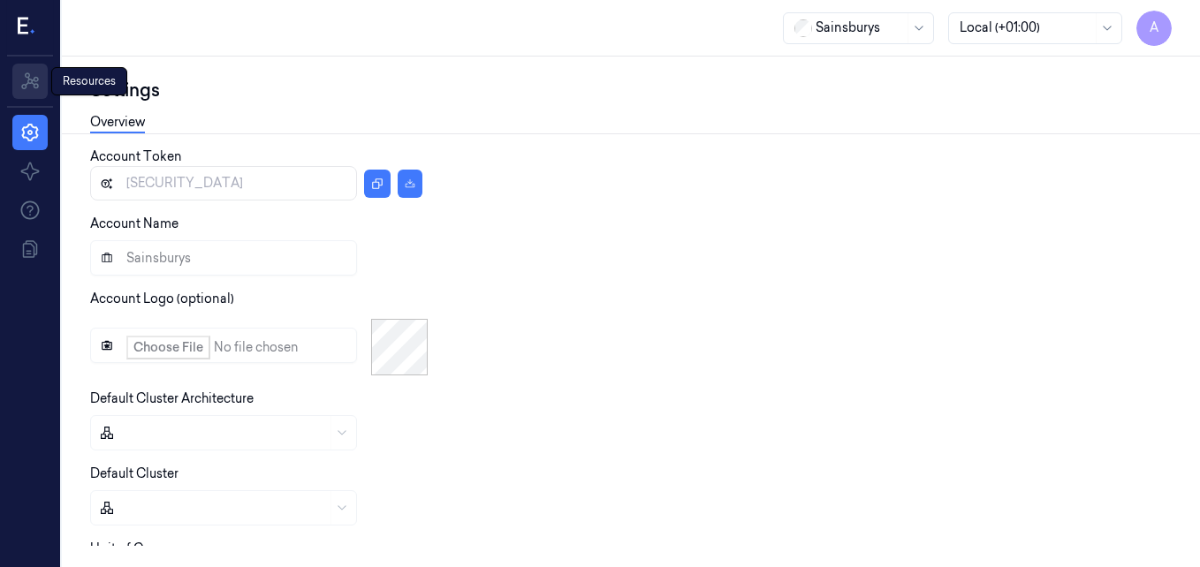
click at [28, 84] on icon at bounding box center [29, 81] width 21 height 21
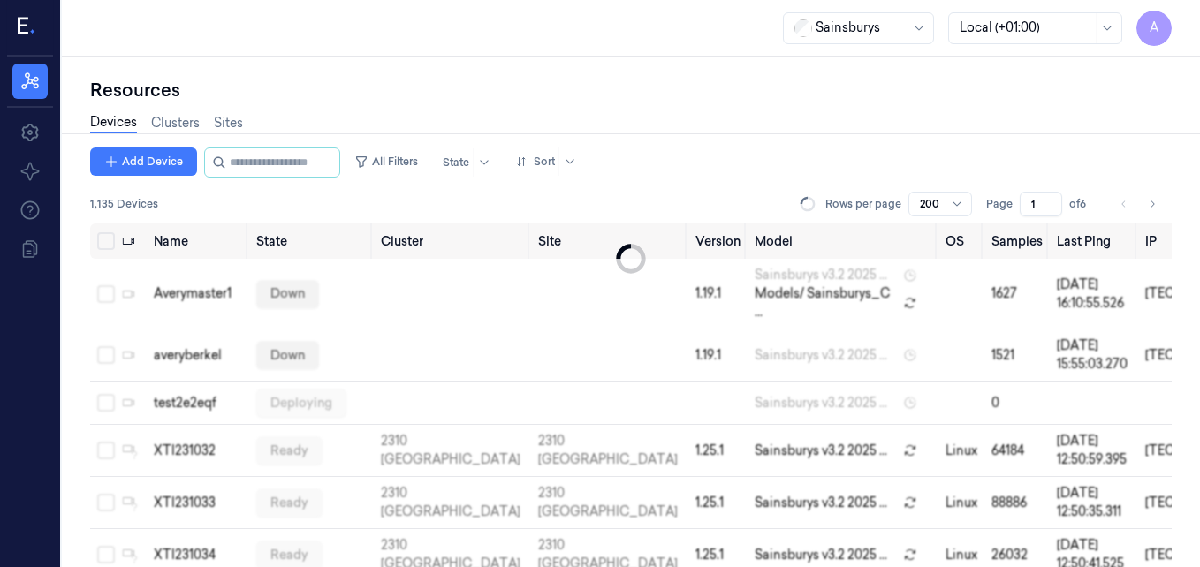
click at [458, 105] on div "Devices Clusters Sites" at bounding box center [631, 124] width 1082 height 45
click at [164, 161] on button "Add Device" at bounding box center [143, 162] width 107 height 28
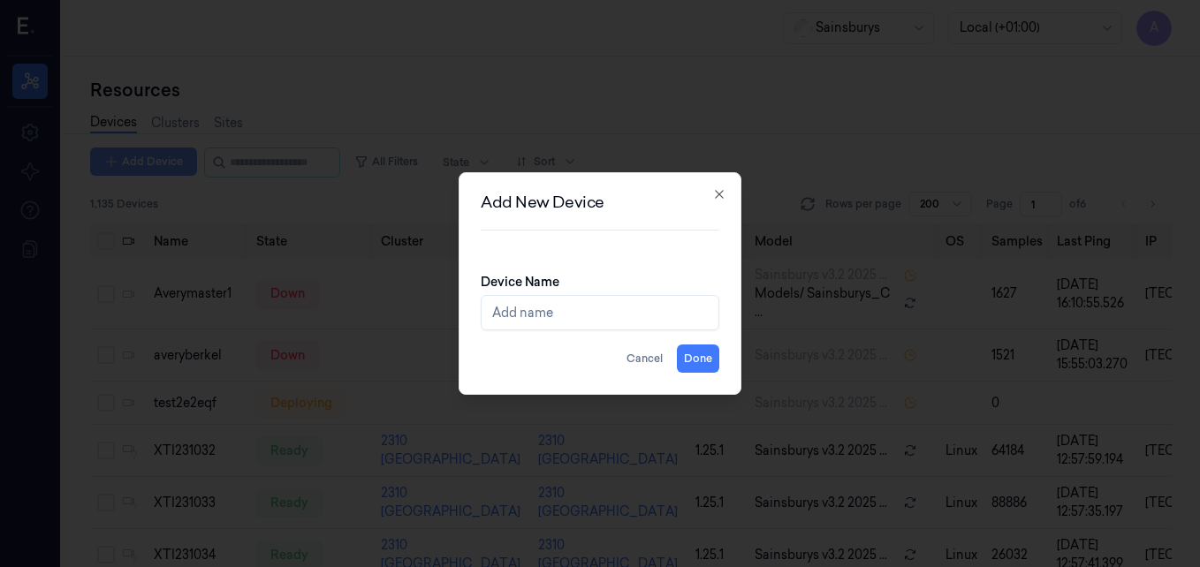
click at [164, 161] on div at bounding box center [600, 283] width 1200 height 567
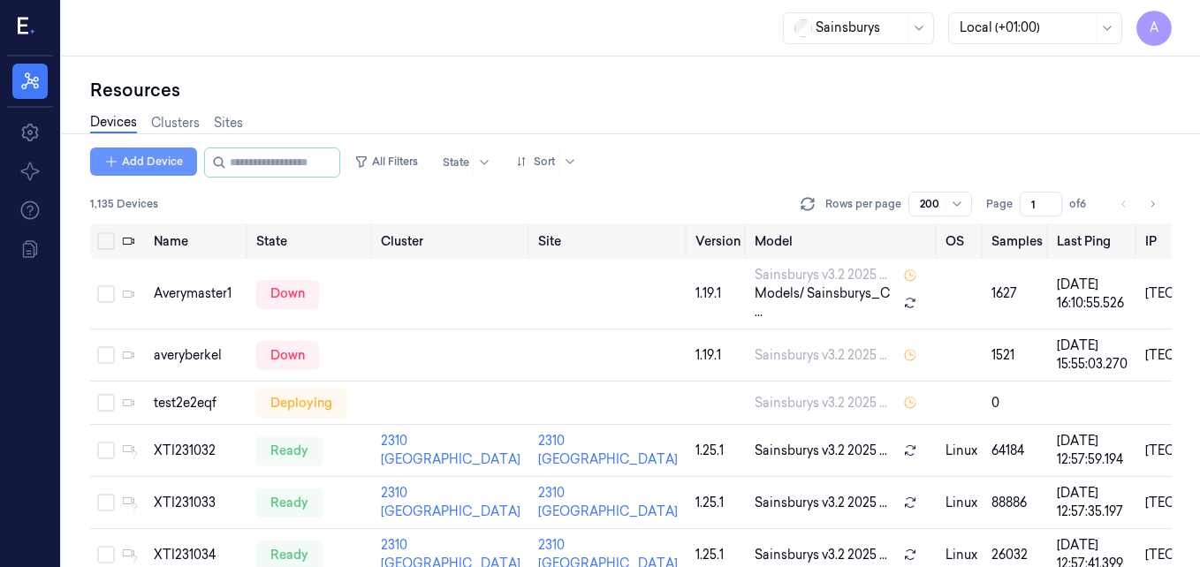
click at [90, 148] on button "Add Device" at bounding box center [143, 162] width 107 height 28
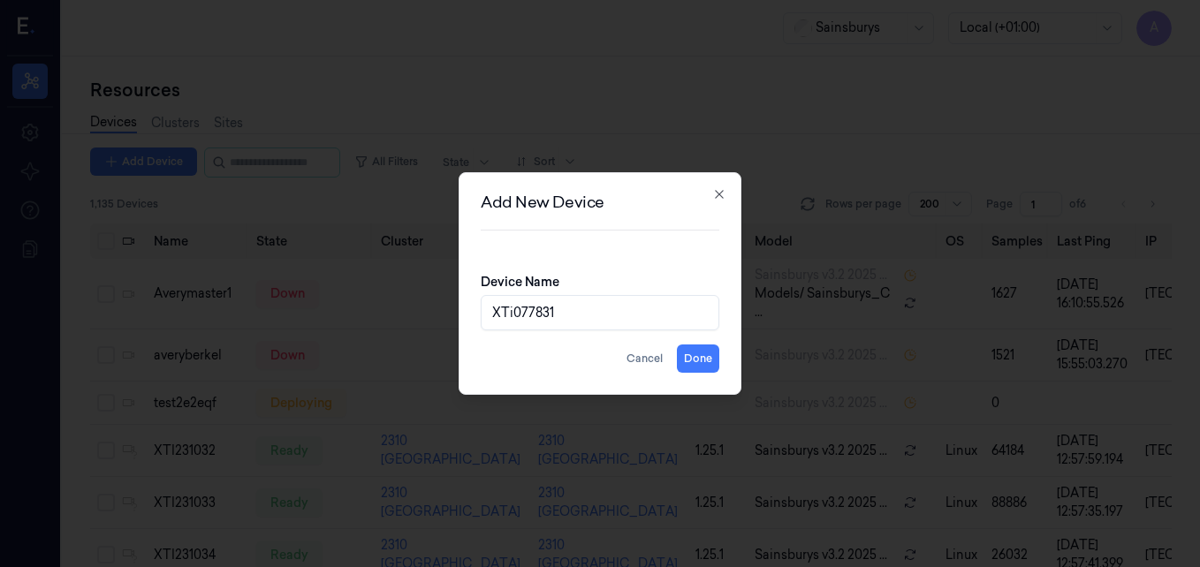
drag, startPoint x: 510, startPoint y: 312, endPoint x: 535, endPoint y: 345, distance: 41.5
click at [517, 319] on input "XTi077831" at bounding box center [600, 312] width 239 height 35
click at [511, 311] on input "XTi077831" at bounding box center [600, 312] width 239 height 35
click at [505, 314] on input "XTi077831" at bounding box center [600, 312] width 239 height 35
click at [509, 312] on input "XTi077831" at bounding box center [600, 312] width 239 height 35
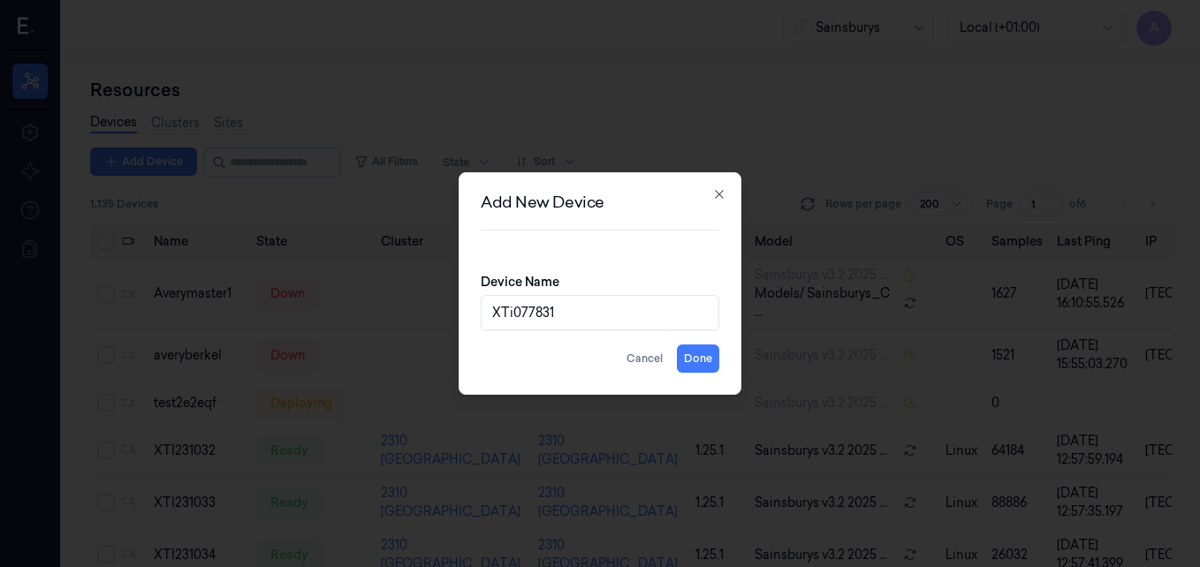
click at [509, 312] on input "XTi077831" at bounding box center [600, 312] width 239 height 35
click at [512, 315] on input "XTi077831" at bounding box center [600, 312] width 239 height 35
click at [512, 316] on input "XTi077831" at bounding box center [600, 312] width 239 height 35
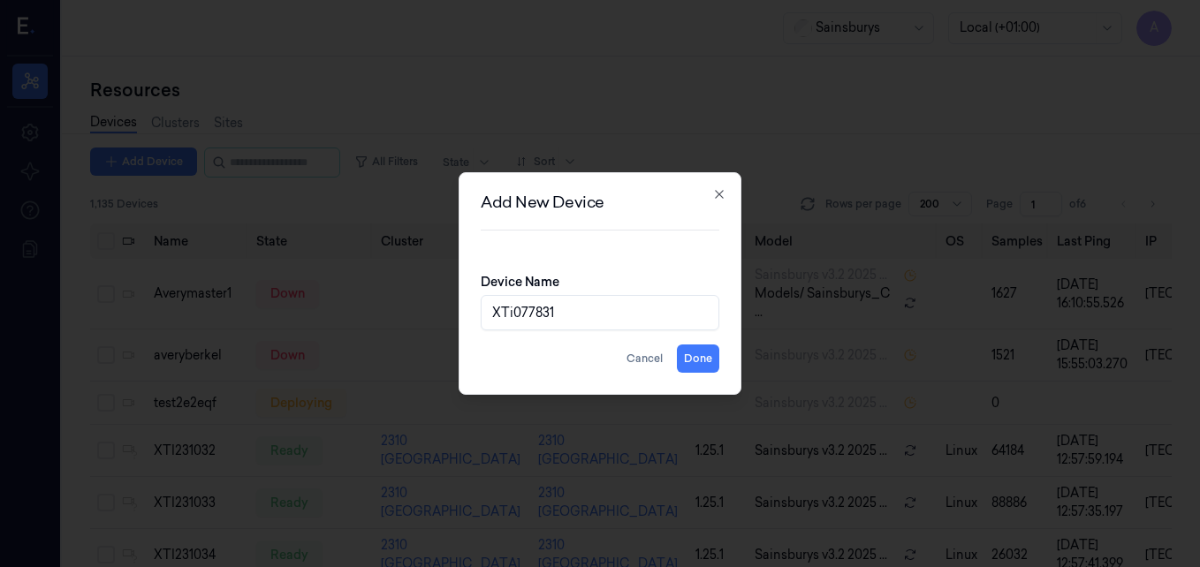
click at [600, 307] on input "XTi077831" at bounding box center [600, 312] width 239 height 35
click at [512, 310] on input "XTi077831" at bounding box center [600, 312] width 239 height 35
type input "XTI077831"
click at [705, 353] on button "Done" at bounding box center [698, 359] width 42 height 28
click at [720, 193] on icon "button" at bounding box center [719, 194] width 14 height 14
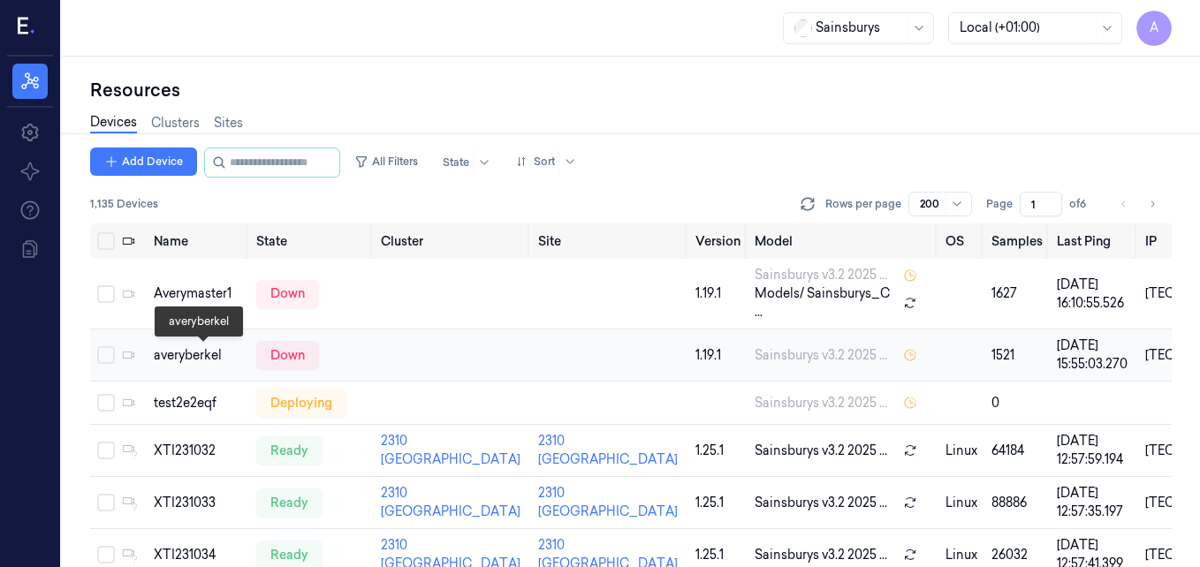
click at [180, 355] on div "averyberkel" at bounding box center [198, 355] width 88 height 19
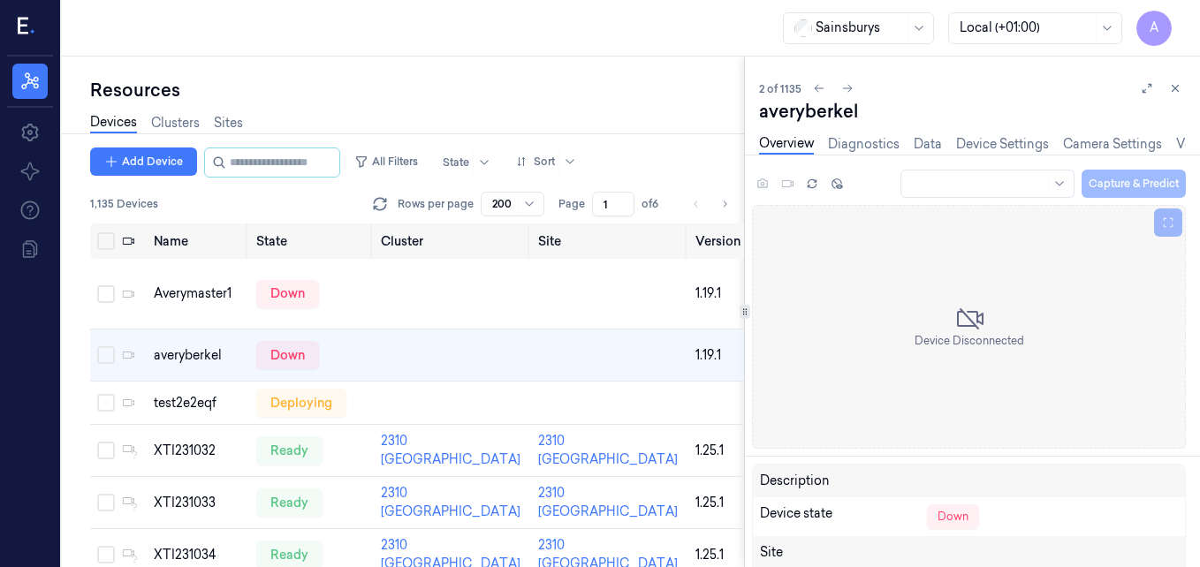
click at [1173, 87] on icon at bounding box center [1175, 88] width 12 height 12
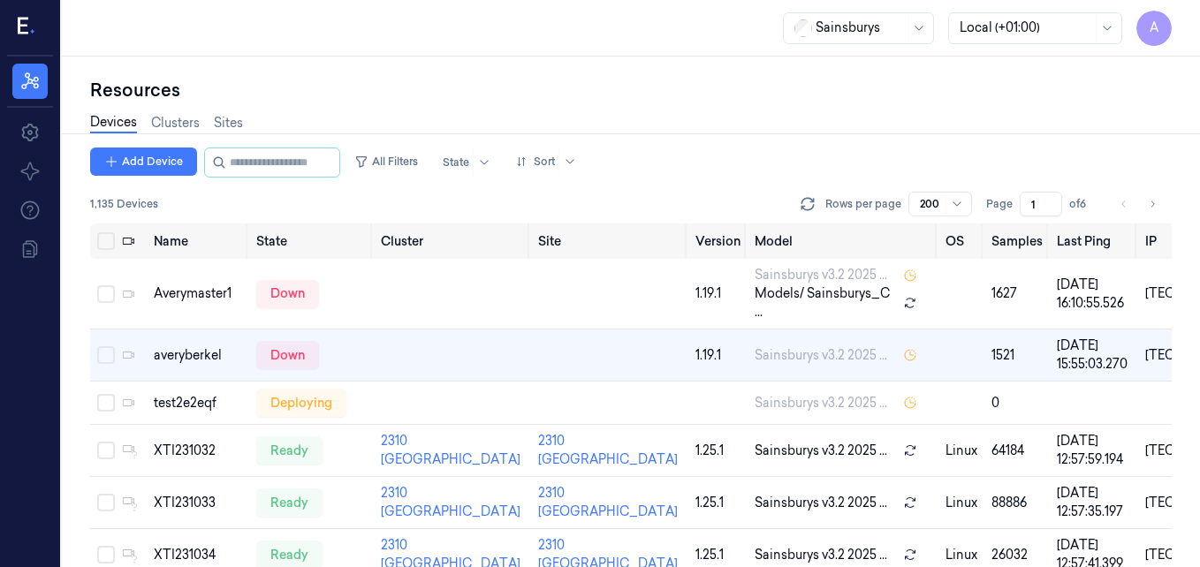
click at [1173, 87] on div "Resources Devices Clusters Sites Add Device All Filters State Sort 1,135 Device…" at bounding box center [631, 312] width 1138 height 511
click at [178, 243] on th "Name" at bounding box center [198, 241] width 102 height 35
click at [206, 237] on th "Name" at bounding box center [198, 241] width 102 height 35
drag, startPoint x: 545, startPoint y: 77, endPoint x: 566, endPoint y: 77, distance: 20.3
click at [566, 77] on div "Resources Devices Clusters Sites Add Device All Filters State Sort 1,135 Device…" at bounding box center [631, 312] width 1138 height 511
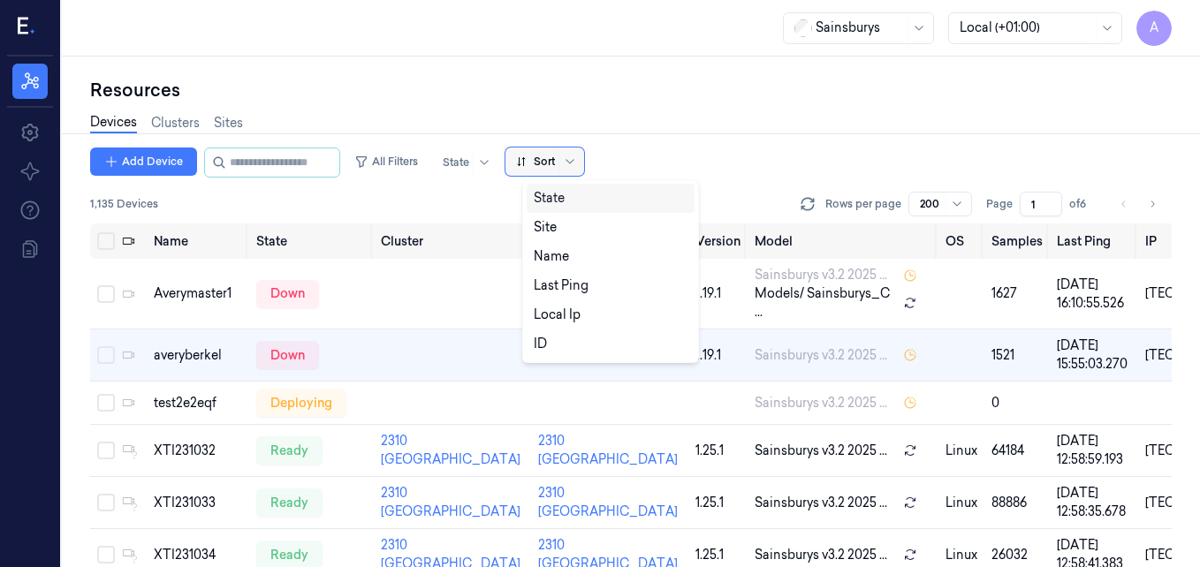
click at [555, 161] on div at bounding box center [535, 162] width 39 height 16
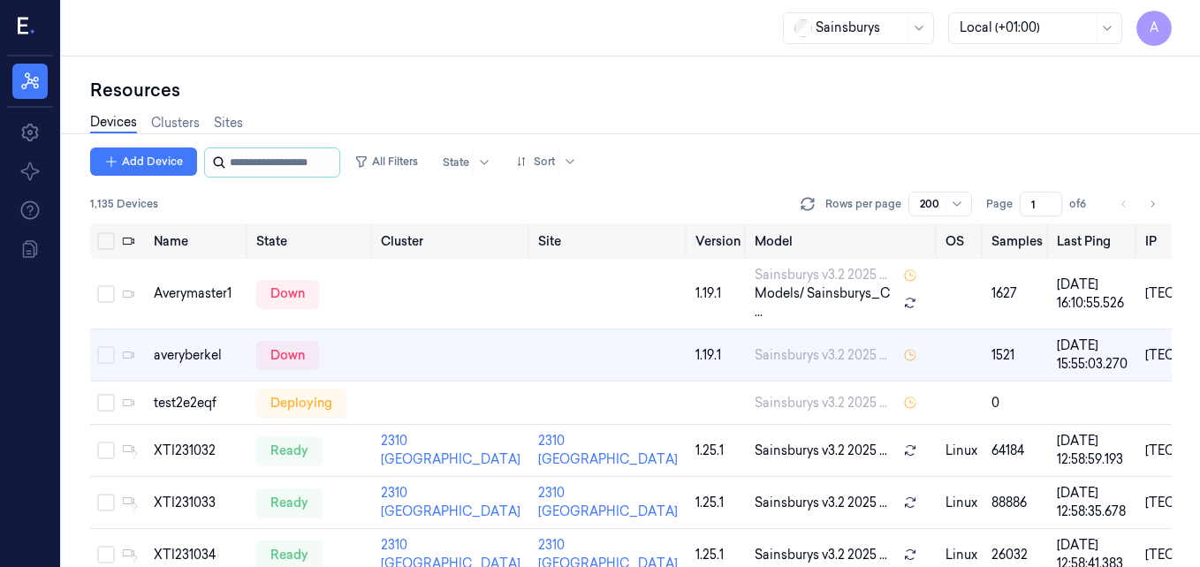
click at [263, 156] on input "string" at bounding box center [283, 162] width 106 height 28
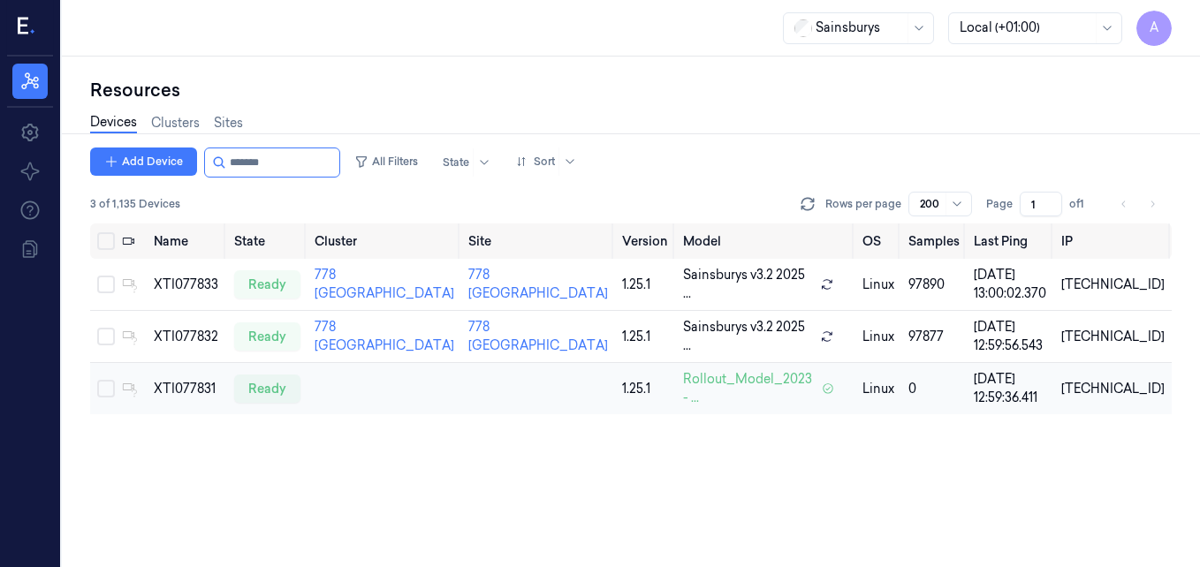
type input "*******"
click at [110, 388] on button "Select row" at bounding box center [106, 389] width 18 height 18
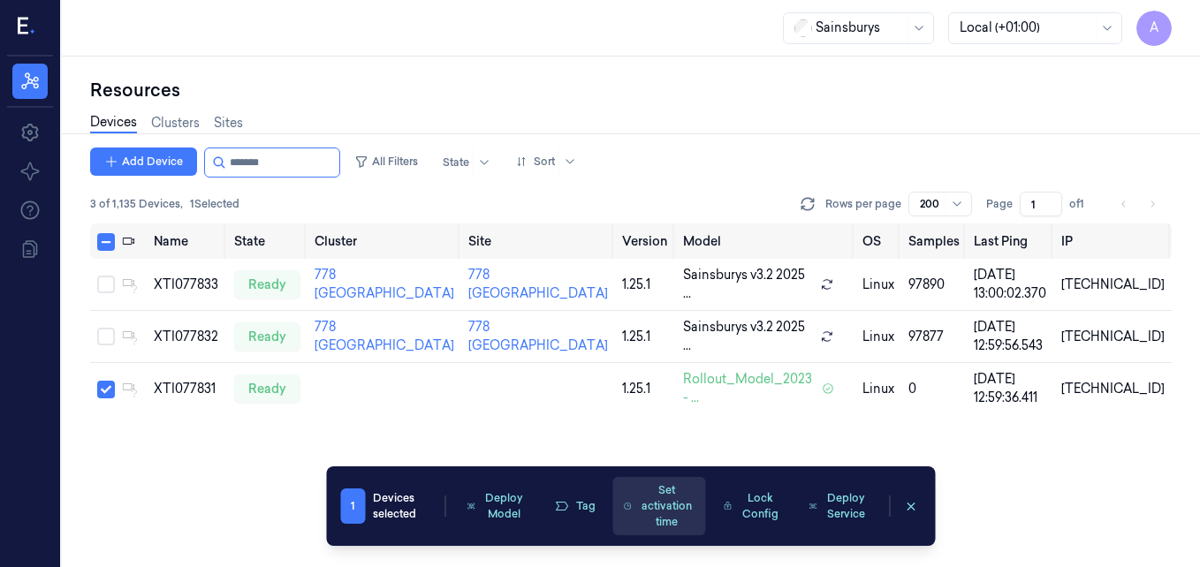
click at [681, 509] on button "Set activation time" at bounding box center [659, 506] width 93 height 58
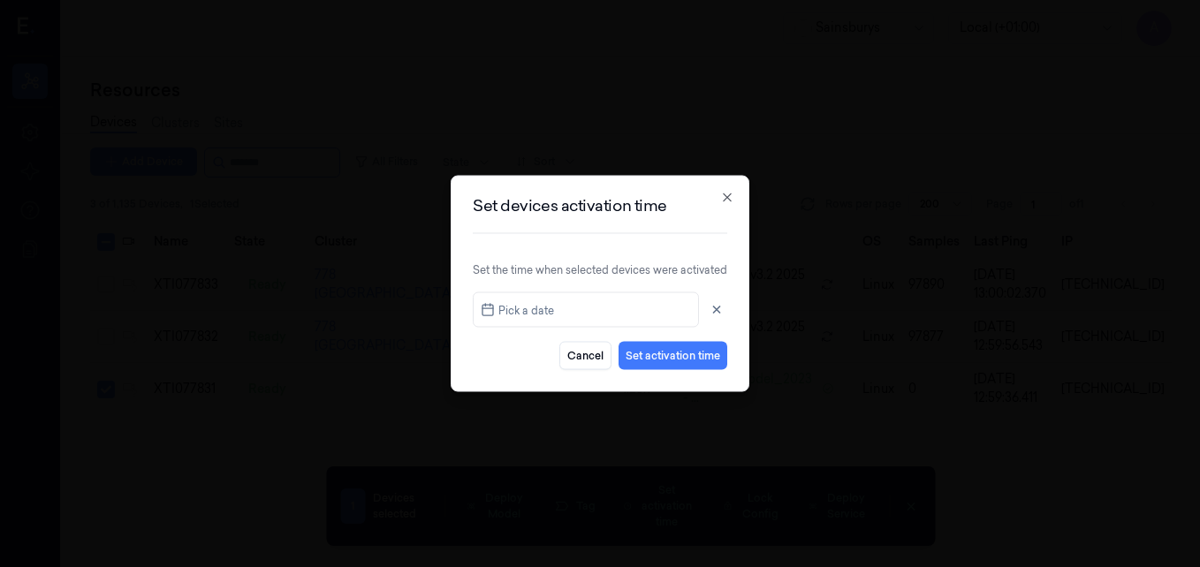
click at [522, 308] on span "Pick a date" at bounding box center [524, 309] width 59 height 17
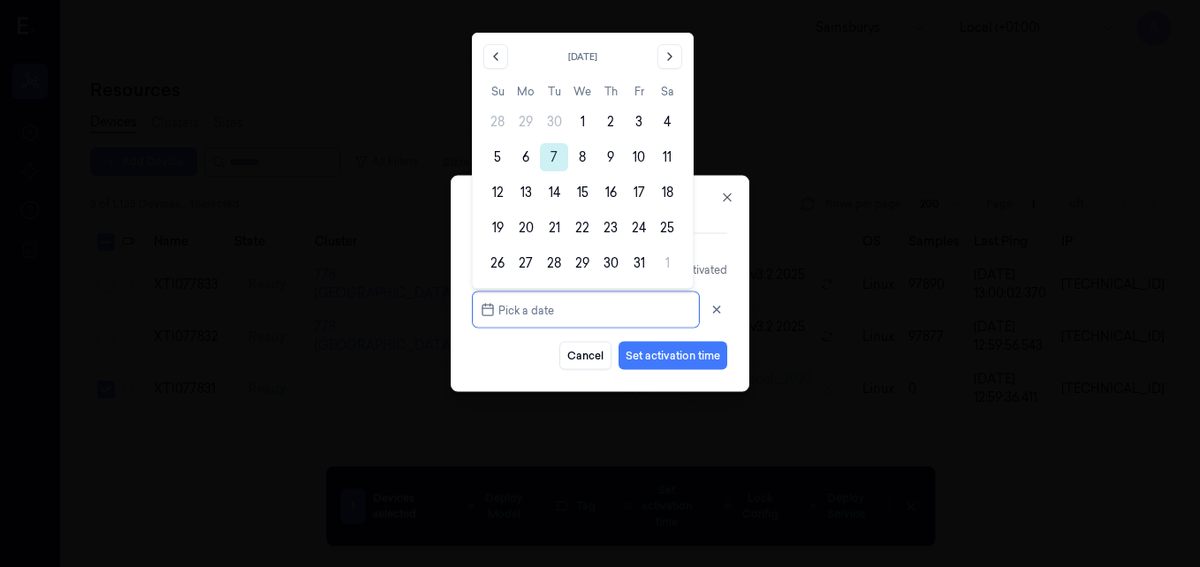
click at [548, 155] on button "7" at bounding box center [554, 157] width 28 height 28
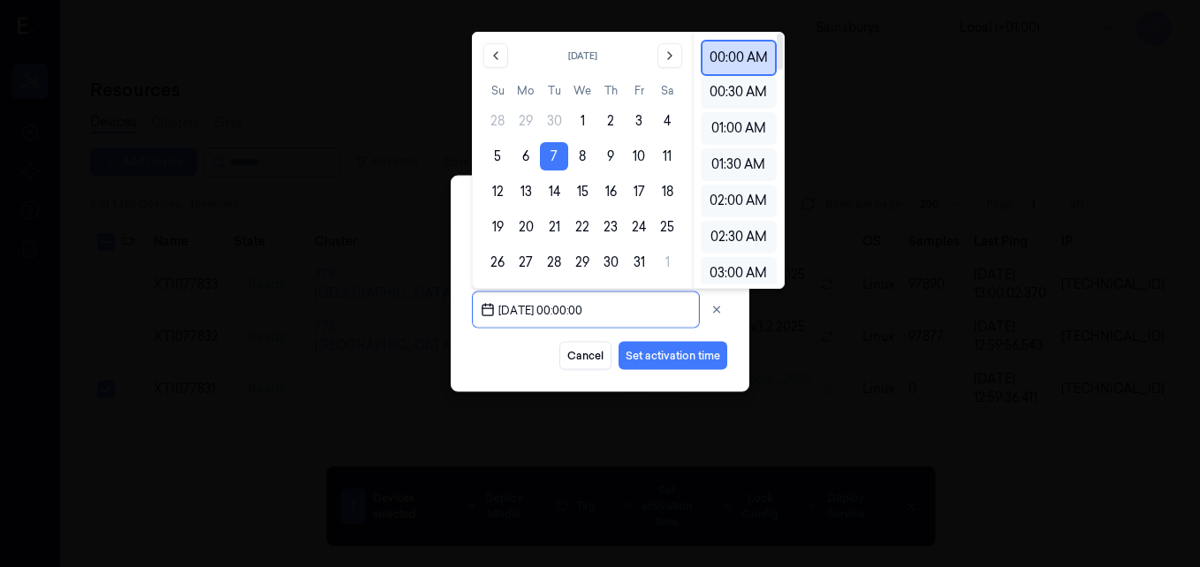
click at [746, 65] on div "00:00 AM" at bounding box center [739, 58] width 76 height 36
click at [732, 276] on div "03:00 AM" at bounding box center [739, 273] width 76 height 33
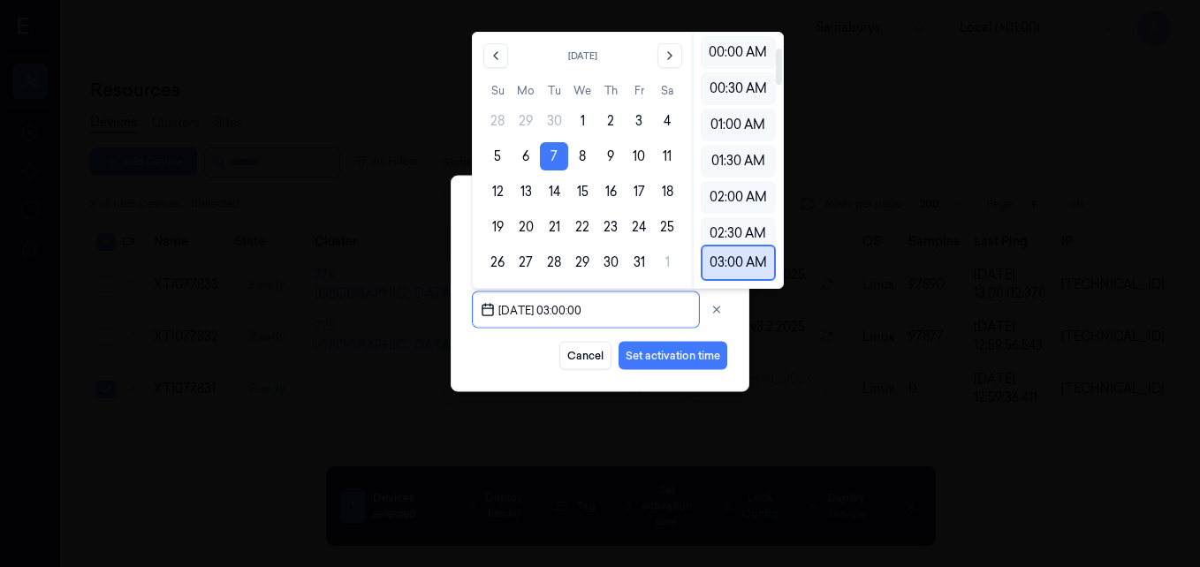
scroll to position [102, 0]
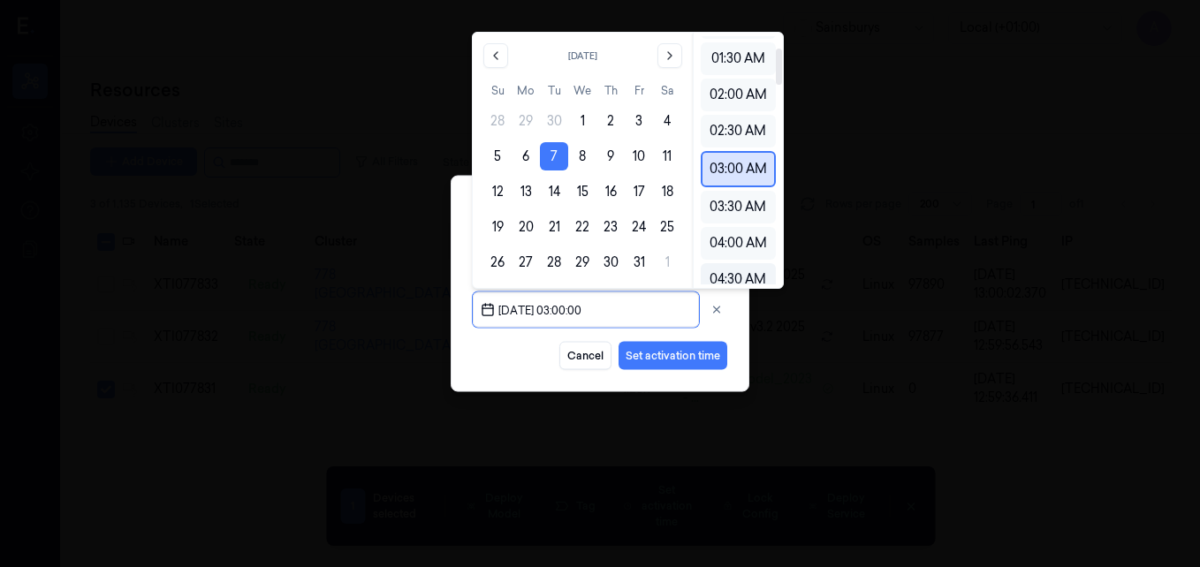
click at [732, 275] on div "04:30 AM" at bounding box center [738, 279] width 75 height 33
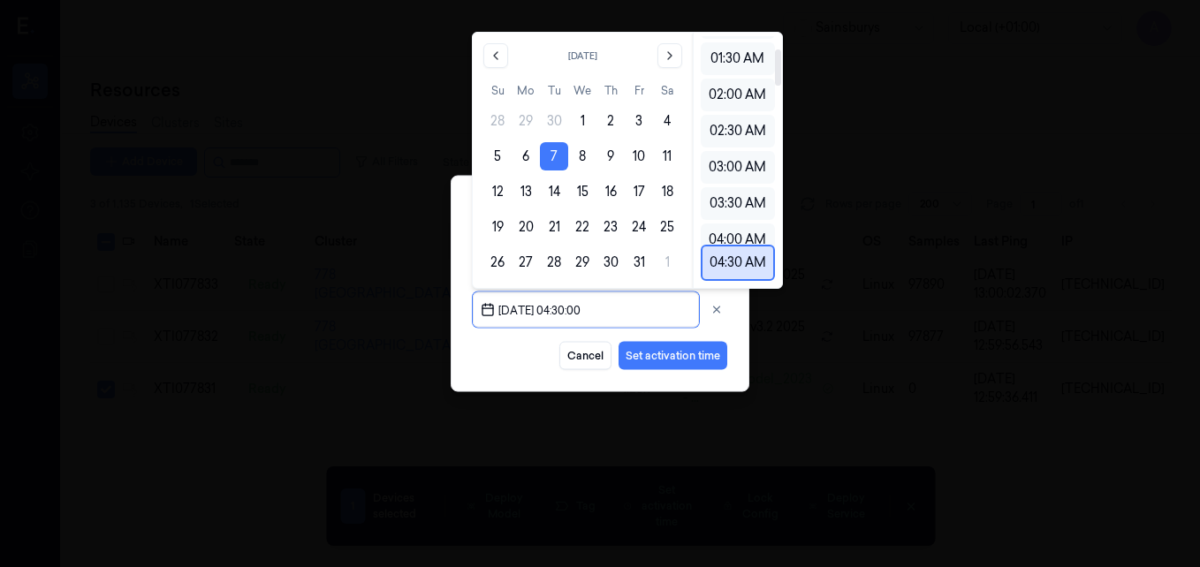
scroll to position [205, 0]
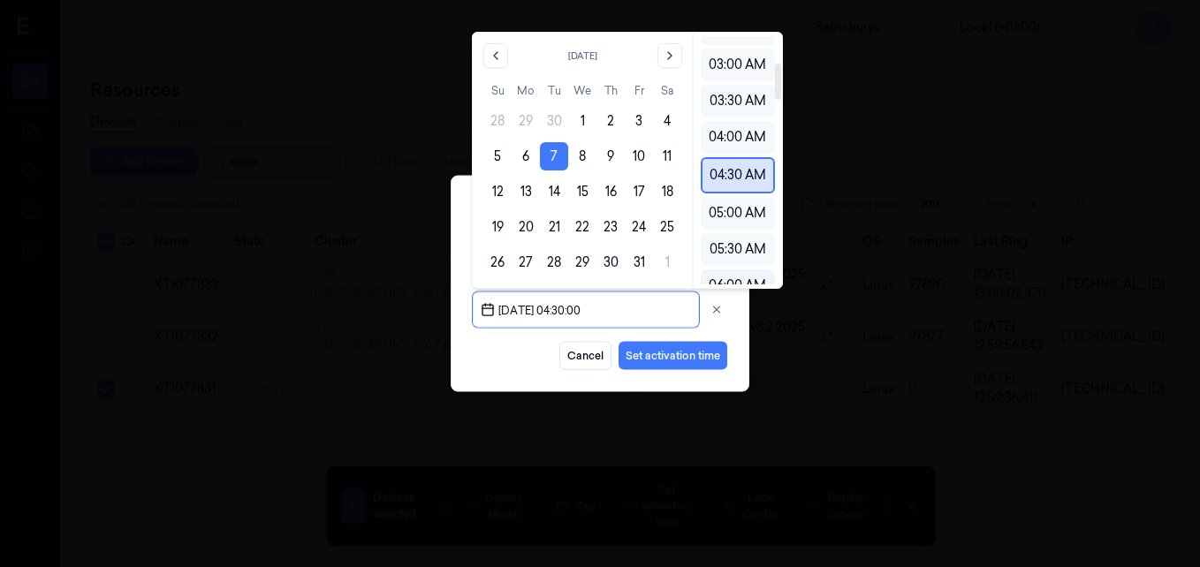
click at [741, 278] on div "06:00 AM" at bounding box center [738, 285] width 74 height 33
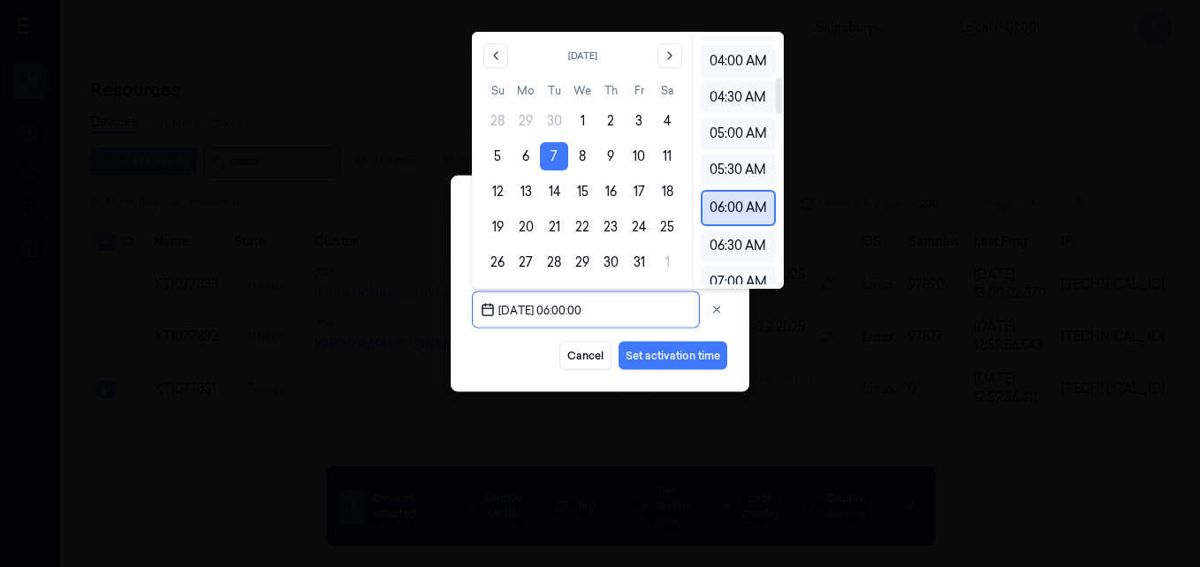
scroll to position [307, 0]
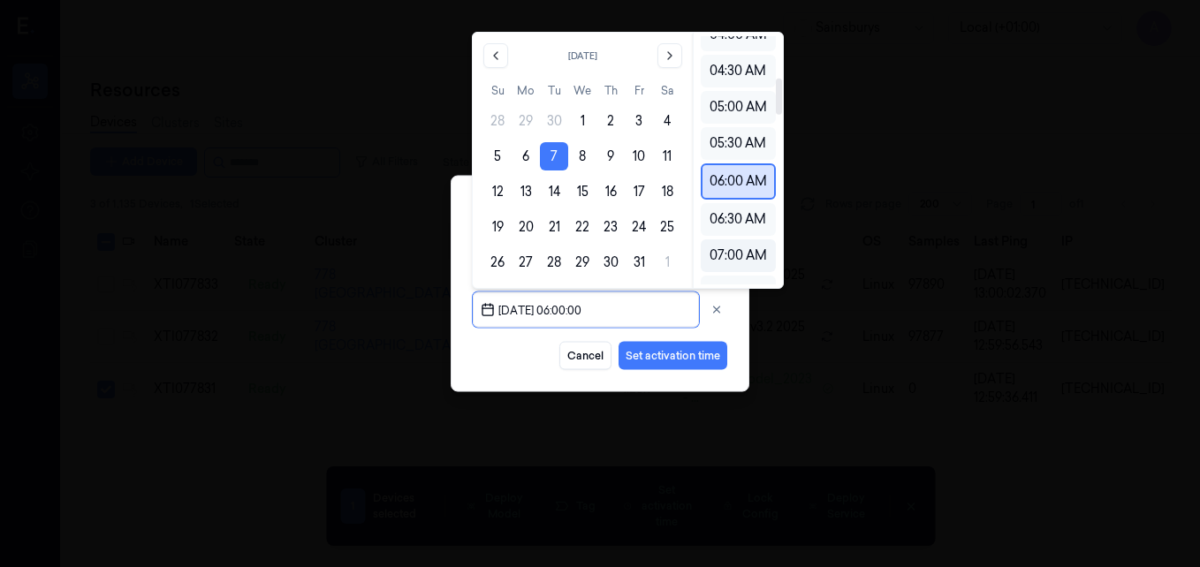
click at [737, 257] on div "07:00 AM" at bounding box center [738, 255] width 75 height 33
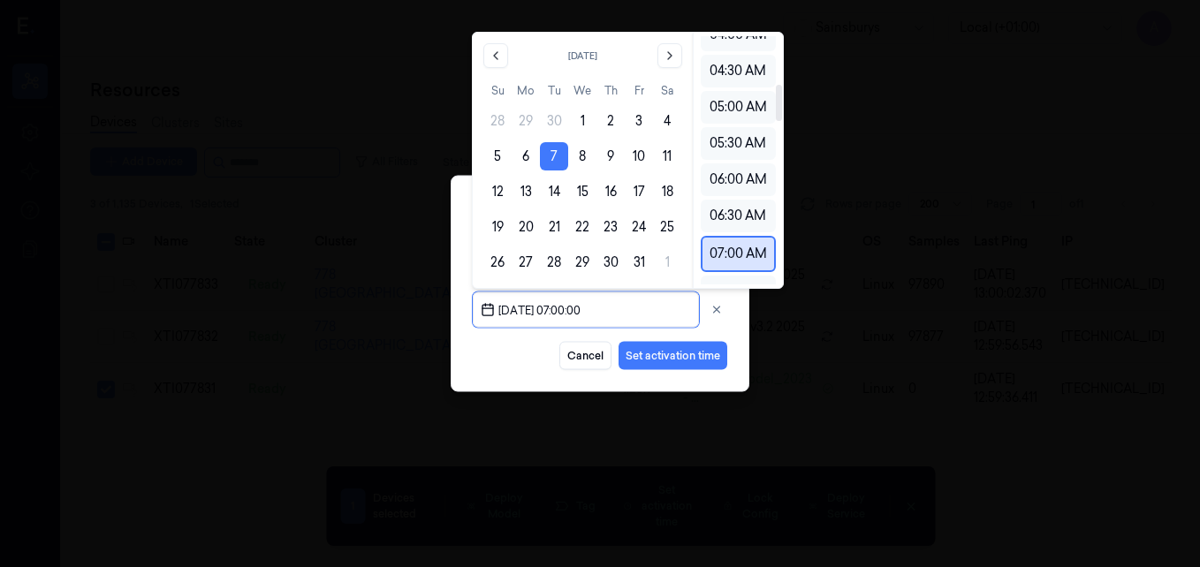
scroll to position [401, 0]
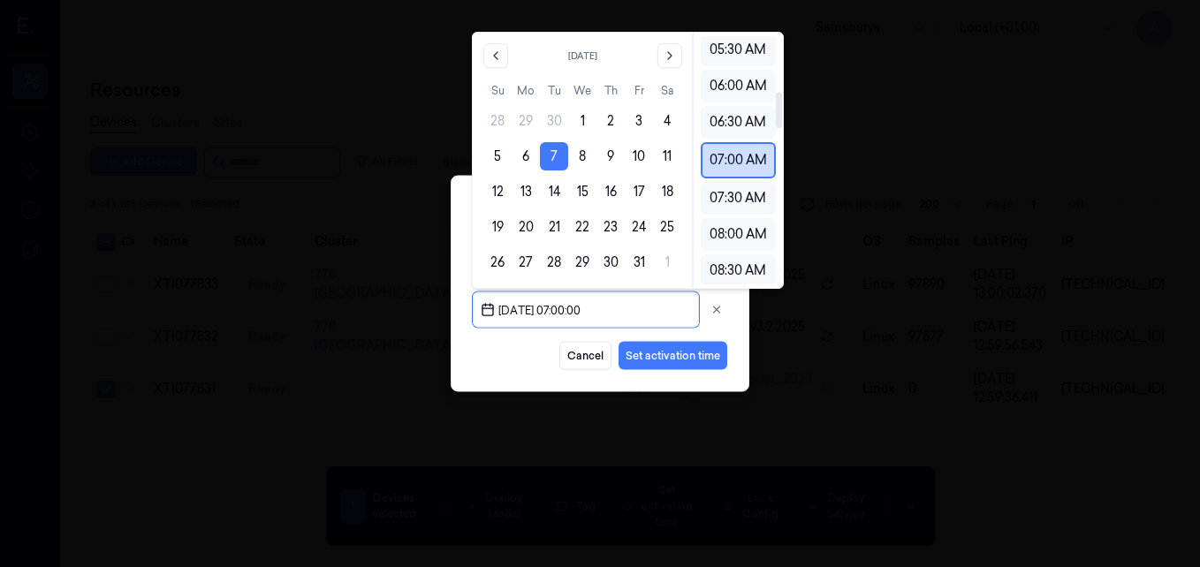
click at [728, 163] on div "07:00 AM" at bounding box center [738, 160] width 75 height 36
click at [685, 355] on button "Set activation time" at bounding box center [673, 356] width 109 height 28
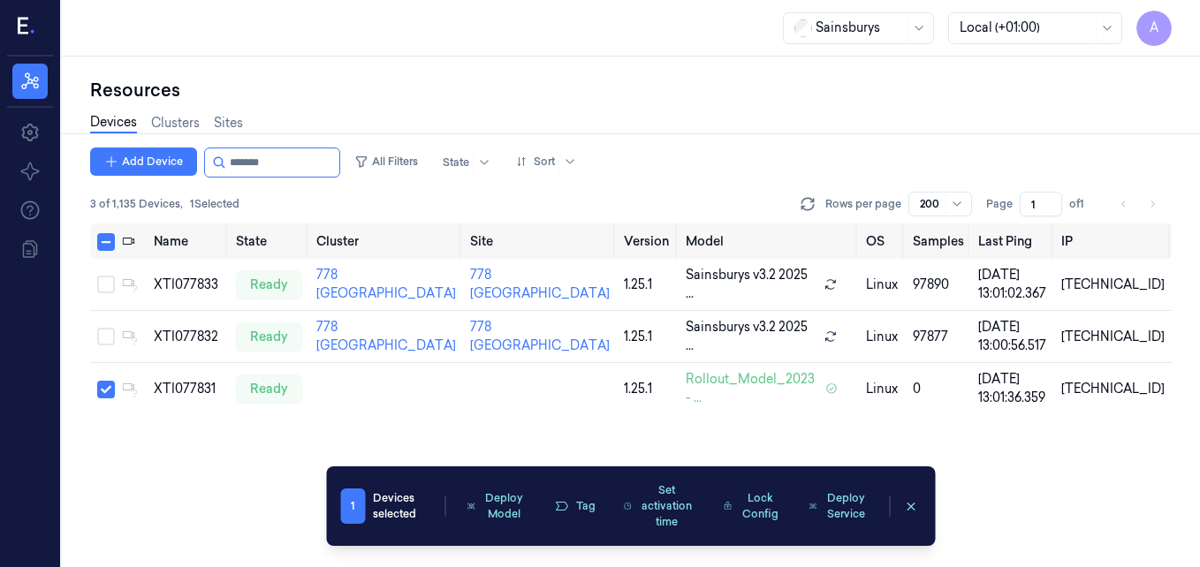
click at [340, 419] on div "Name State Cluster Site Version Model OS Samples Last Ping IP XTI077833 ready 7…" at bounding box center [631, 396] width 1082 height 344
click at [946, 469] on div "Name State Cluster Site Version Model OS Samples Last Ping IP XTI077833 ready 7…" at bounding box center [631, 396] width 1082 height 344
click at [647, 505] on button "Set activation time" at bounding box center [659, 506] width 93 height 58
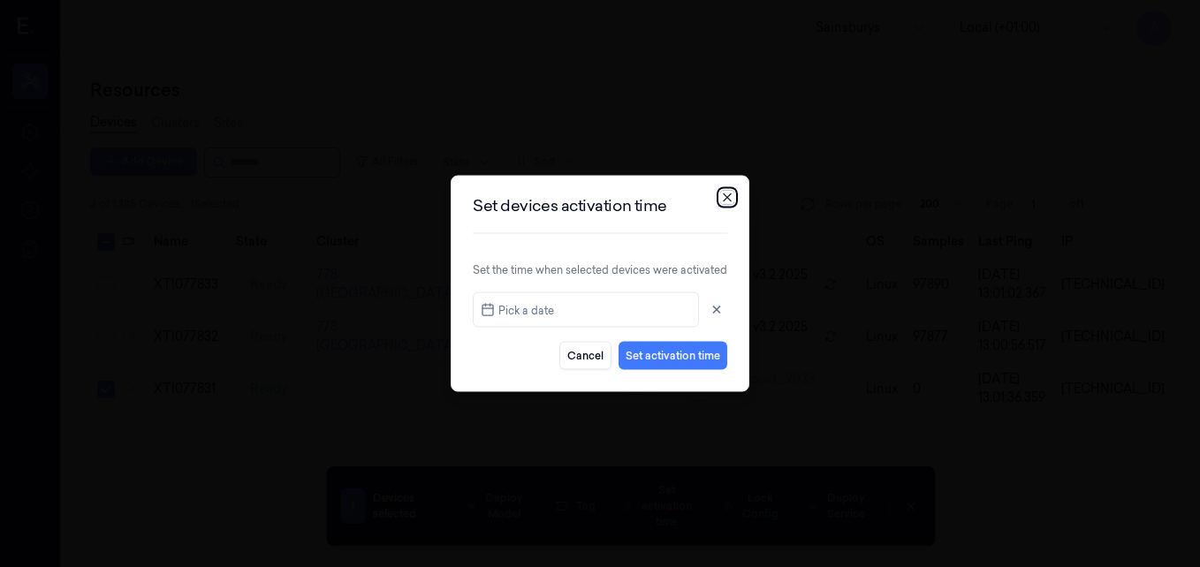
click at [729, 193] on icon "button" at bounding box center [727, 198] width 14 height 14
